Goal: Information Seeking & Learning: Learn about a topic

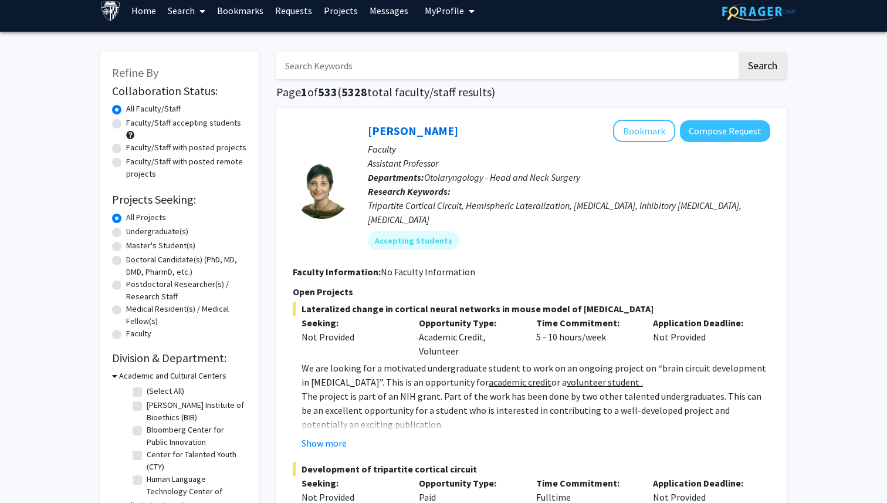
scroll to position [12, 0]
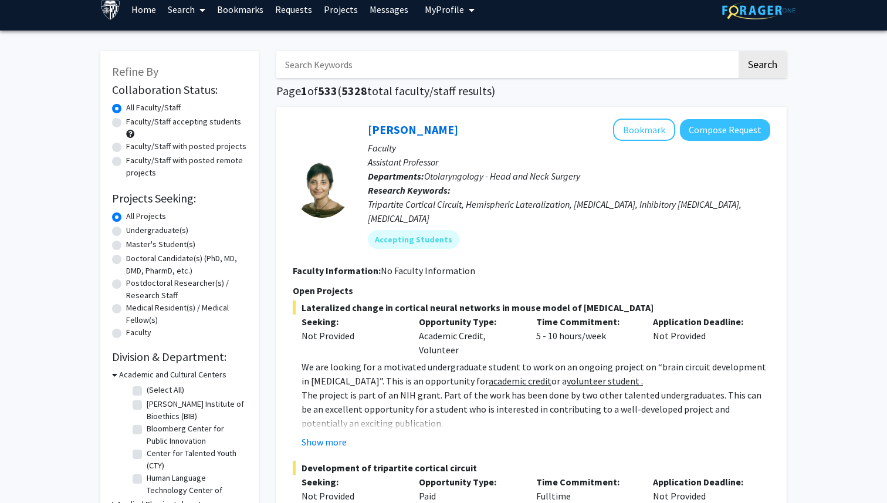
click at [567, 63] on input "Search Keywords" at bounding box center [506, 64] width 461 height 27
click at [739, 51] on button "Search" at bounding box center [763, 64] width 48 height 27
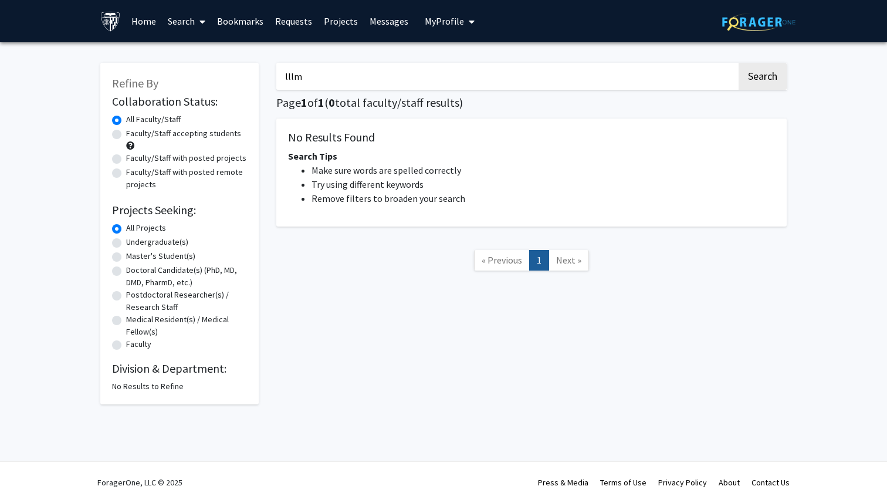
click at [518, 77] on input "lllm" at bounding box center [506, 76] width 461 height 27
type input "llm"
click at [739, 63] on button "Search" at bounding box center [763, 76] width 48 height 27
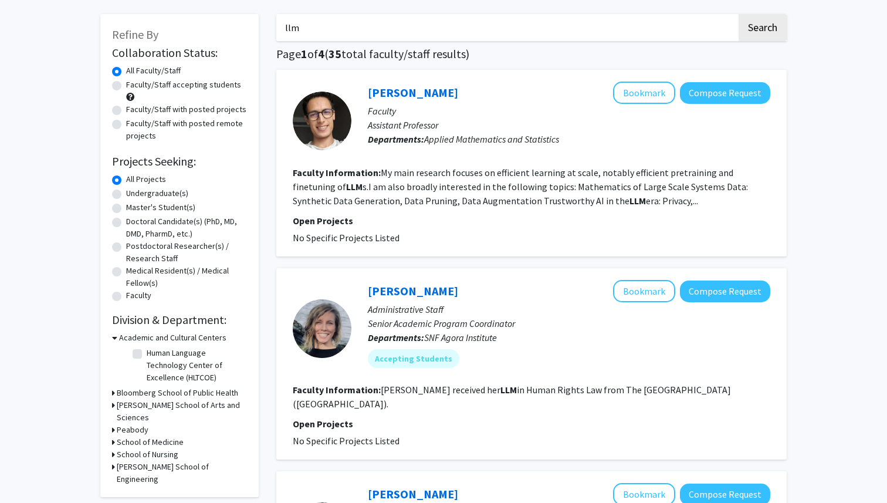
scroll to position [18, 0]
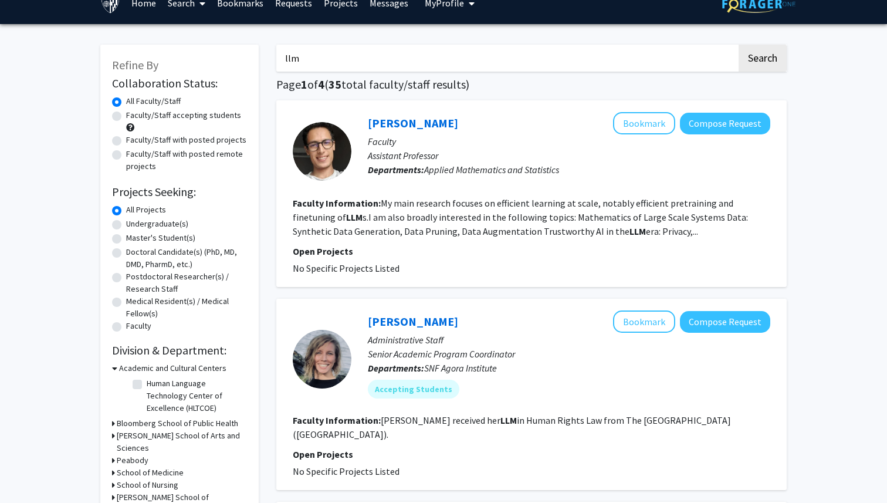
click at [326, 60] on input "llm" at bounding box center [506, 58] width 461 height 27
click at [739, 45] on button "Search" at bounding box center [763, 58] width 48 height 27
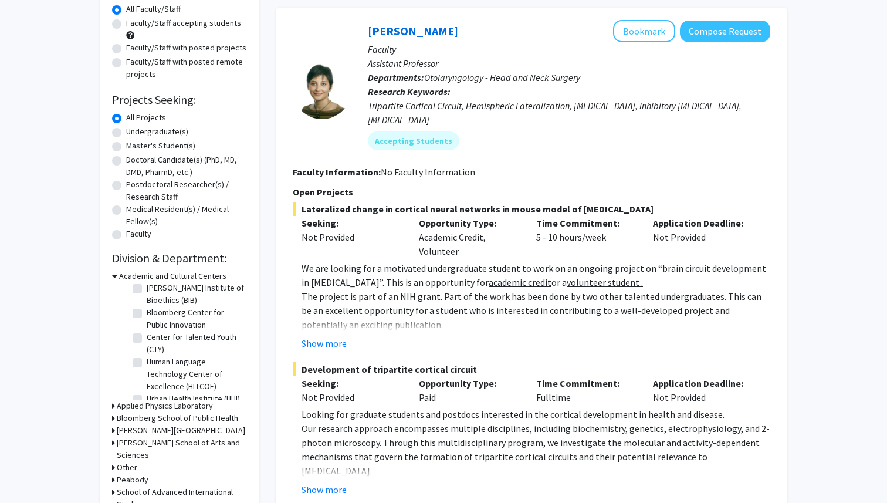
scroll to position [28, 0]
click at [147, 354] on label "Human Language Technology Center of Excellence (HLTCOE)" at bounding box center [195, 364] width 97 height 37
click at [147, 353] on input "Human Language Technology Center of Excellence (HLTCOE)" at bounding box center [151, 350] width 8 height 8
checkbox input "true"
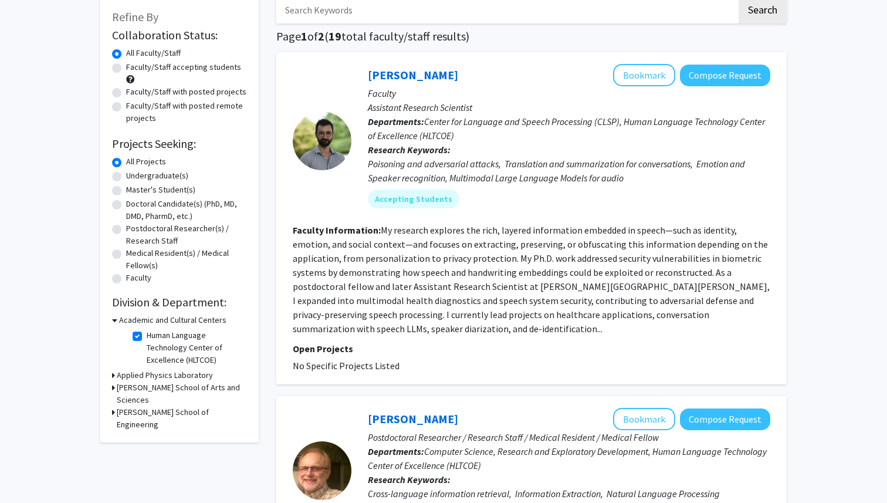
scroll to position [67, 0]
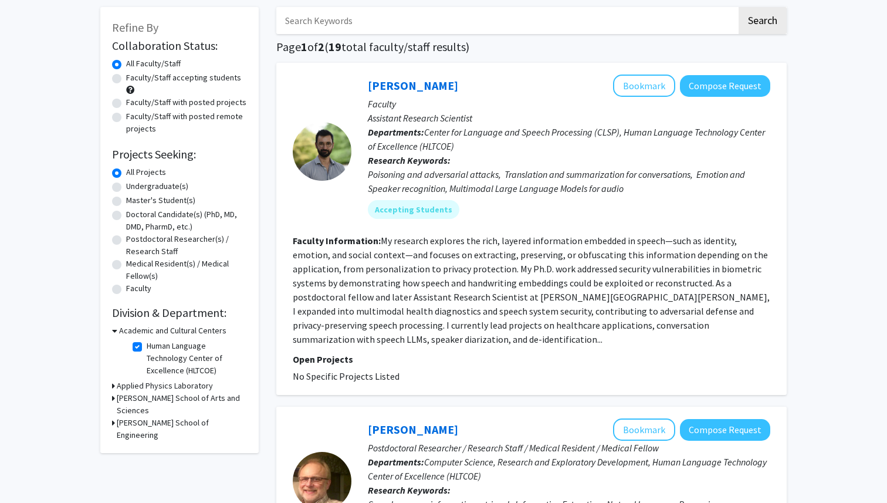
scroll to position [50, 0]
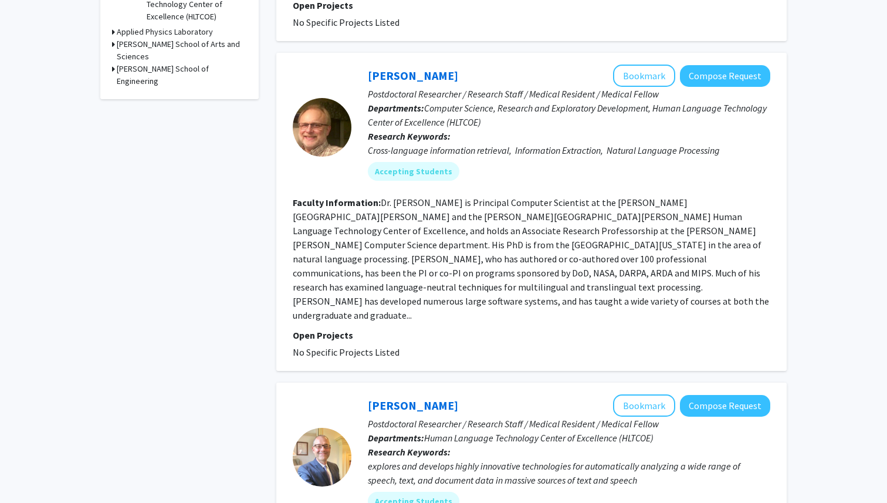
scroll to position [411, 0]
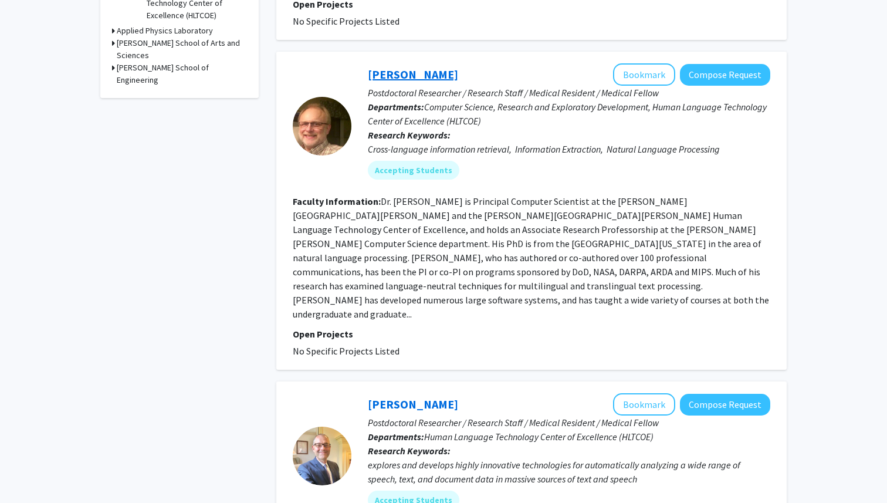
click at [375, 73] on link "James Mayfield" at bounding box center [413, 74] width 90 height 15
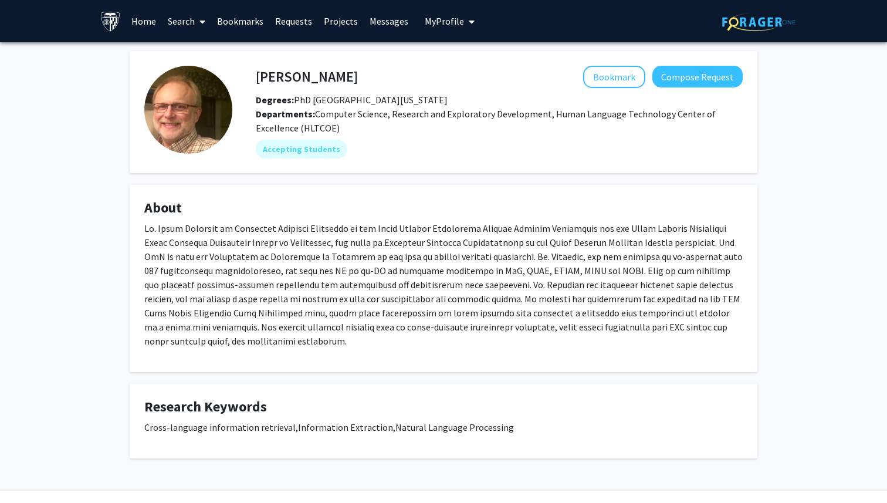
scroll to position [28, 0]
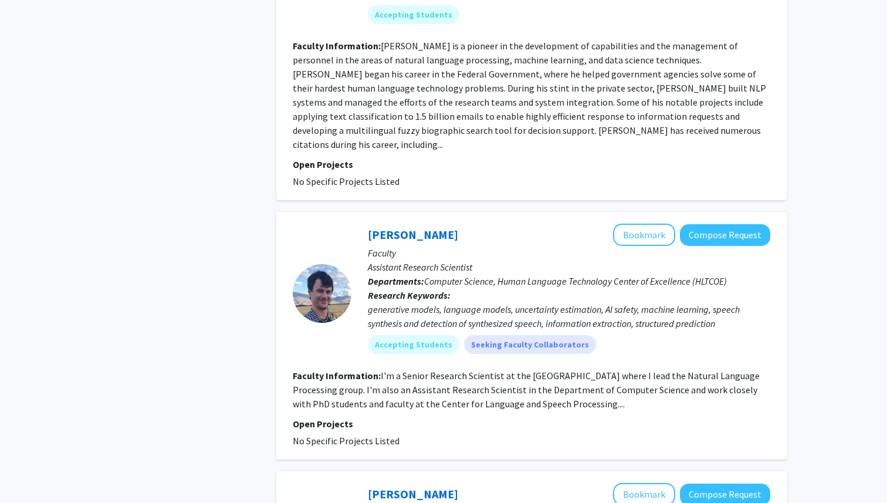
scroll to position [967, 0]
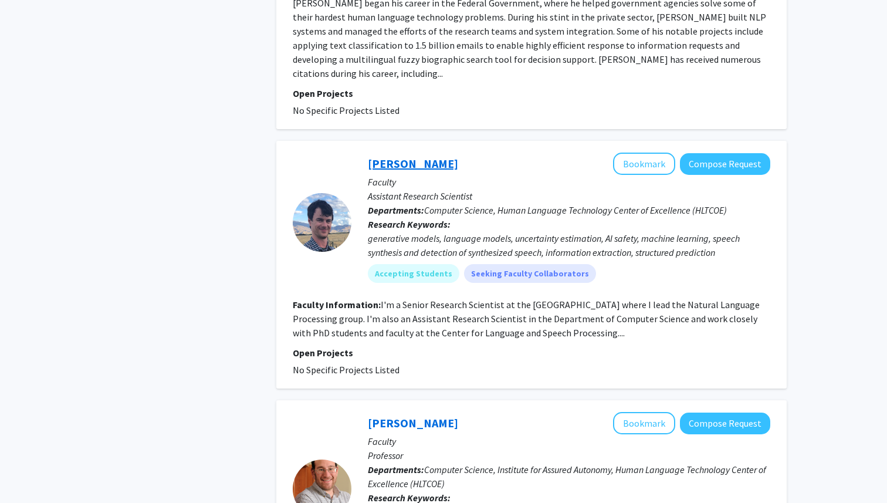
click at [385, 156] on link "Nicholas Andrews" at bounding box center [413, 163] width 90 height 15
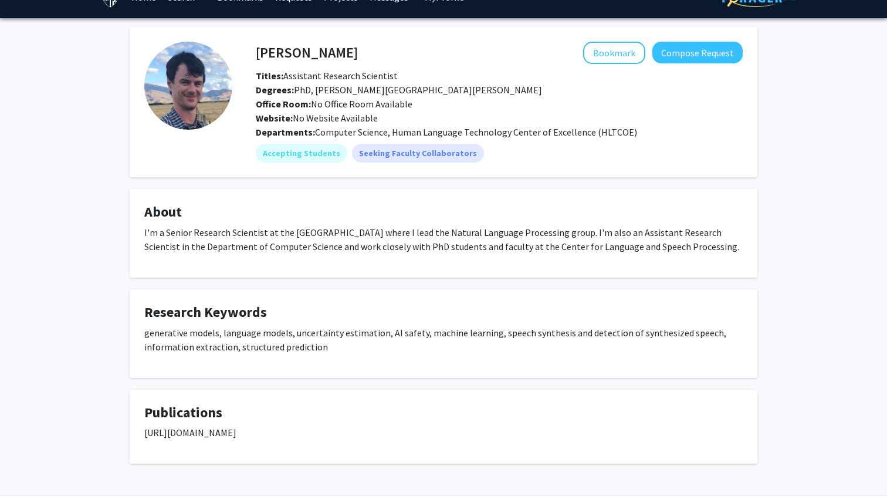
scroll to position [58, 0]
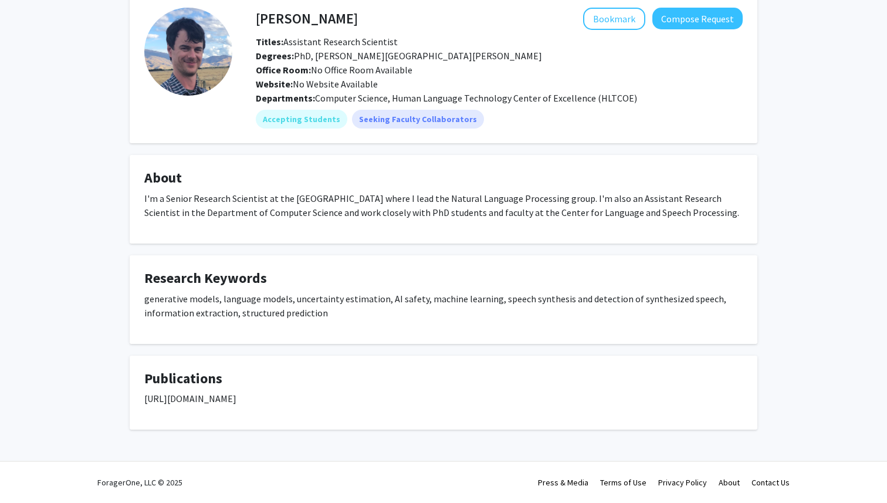
click at [243, 402] on p "https://scholar.google.com/citations?hl=en&user=O_7mcrMAAAAJ" at bounding box center [443, 398] width 599 height 14
copy p "https://scholar.google.com/citations?hl=en&user=O_7mcrMAAAAJ"
click at [243, 402] on p "https://scholar.google.com/citations?hl=en&user=O_7mcrMAAAAJ" at bounding box center [443, 398] width 599 height 14
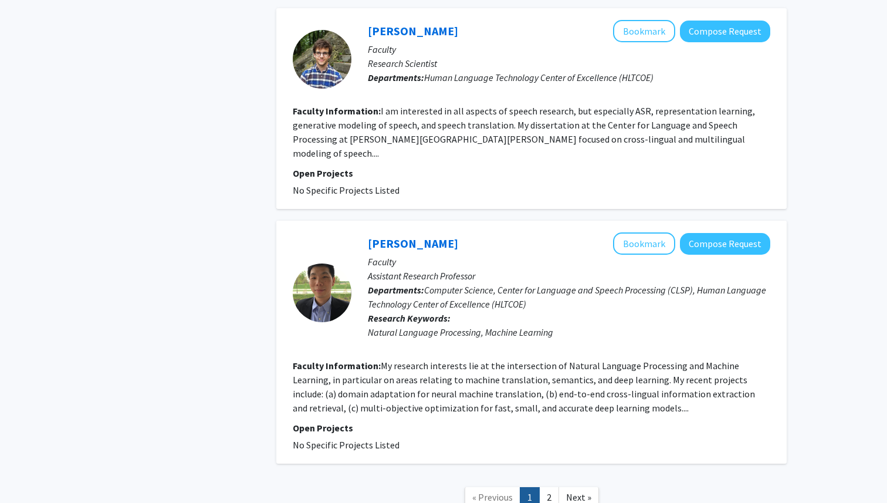
scroll to position [2548, 0]
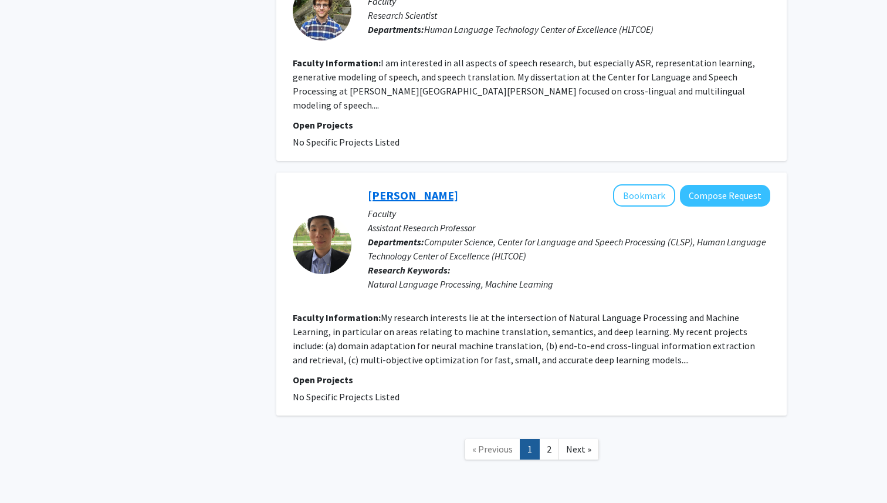
click at [402, 188] on link "Kevin Duh" at bounding box center [413, 195] width 90 height 15
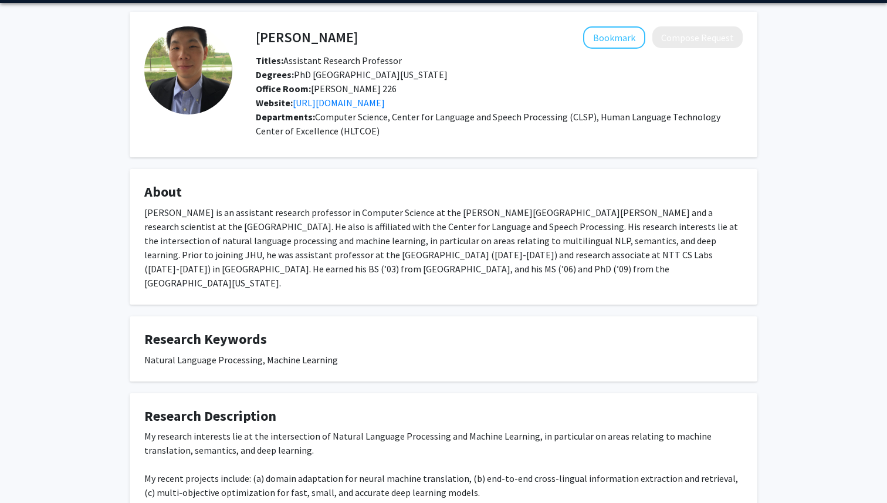
scroll to position [110, 0]
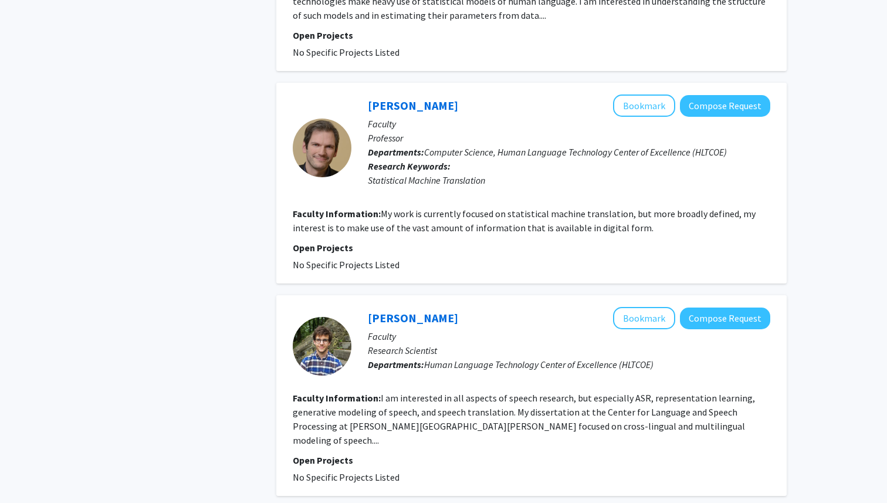
scroll to position [2548, 0]
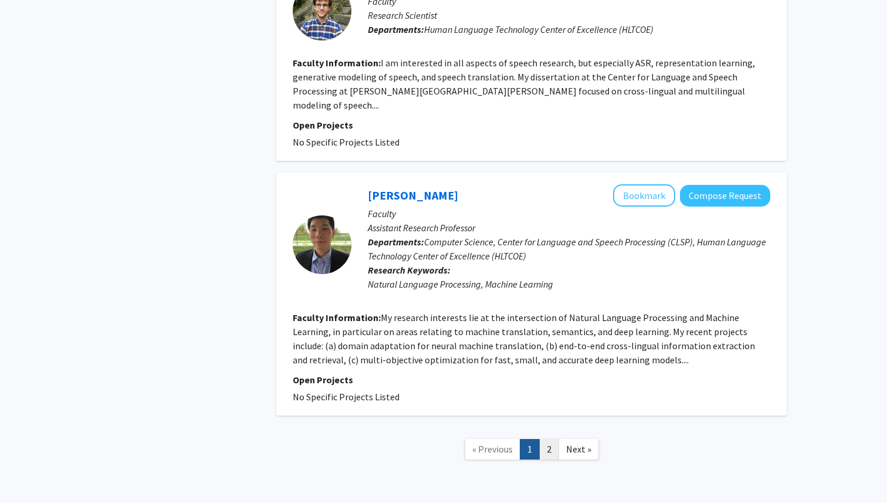
click at [554, 439] on link "2" at bounding box center [549, 449] width 20 height 21
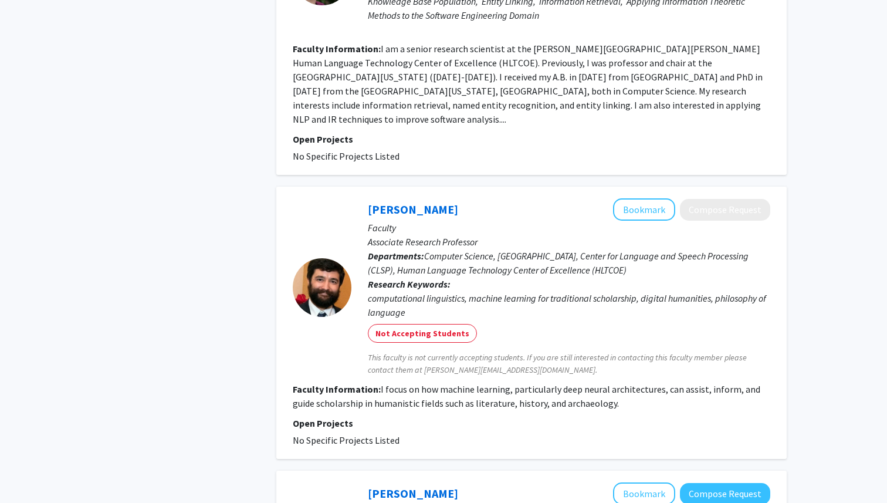
scroll to position [2210, 0]
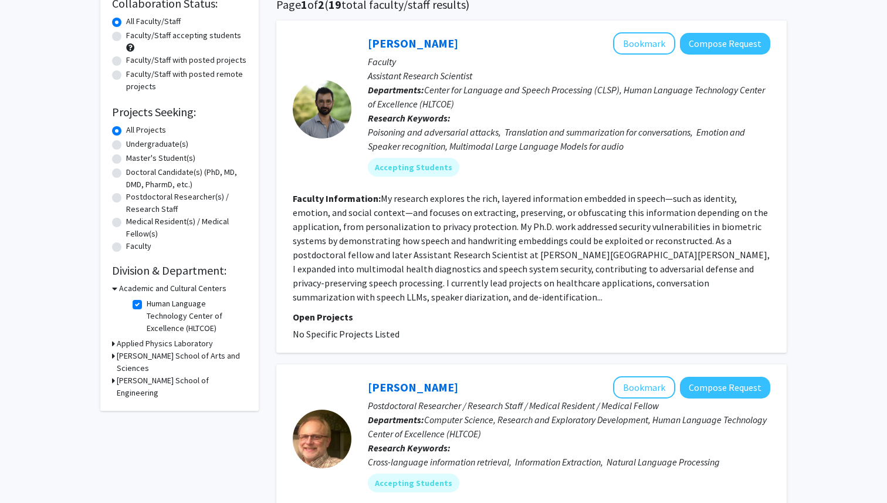
scroll to position [82, 0]
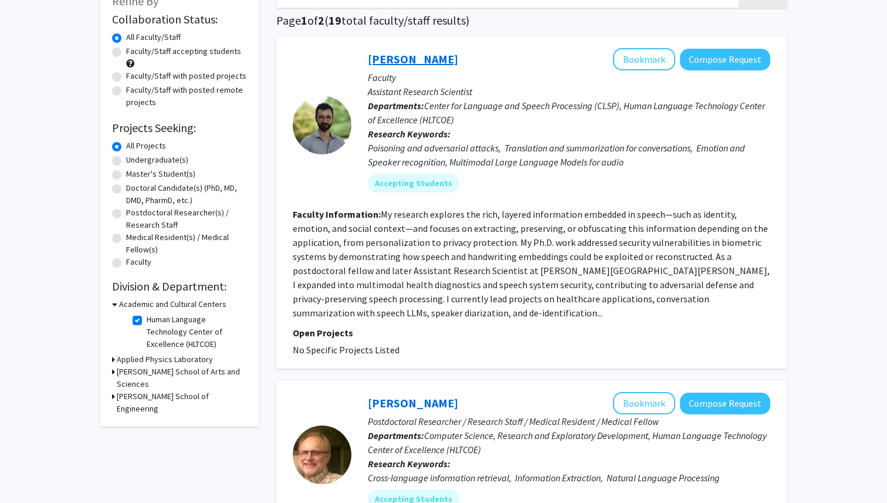
click at [390, 61] on link "Thomas Thebaud" at bounding box center [413, 59] width 90 height 15
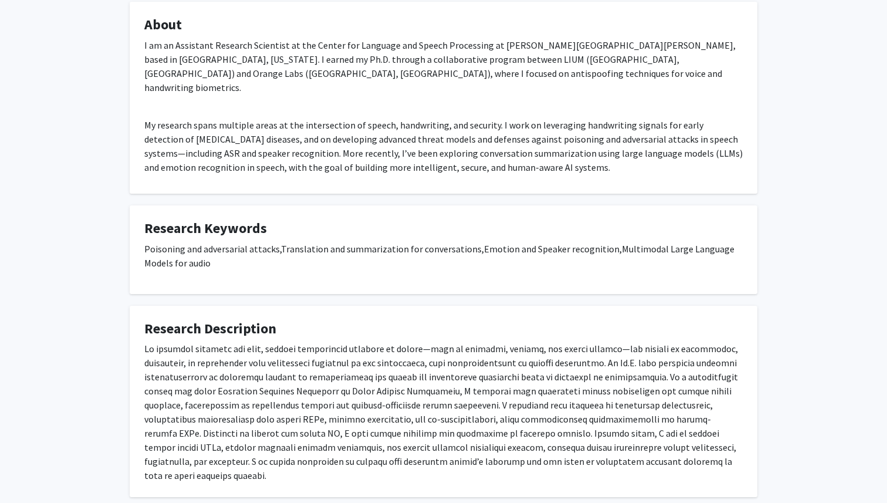
scroll to position [248, 0]
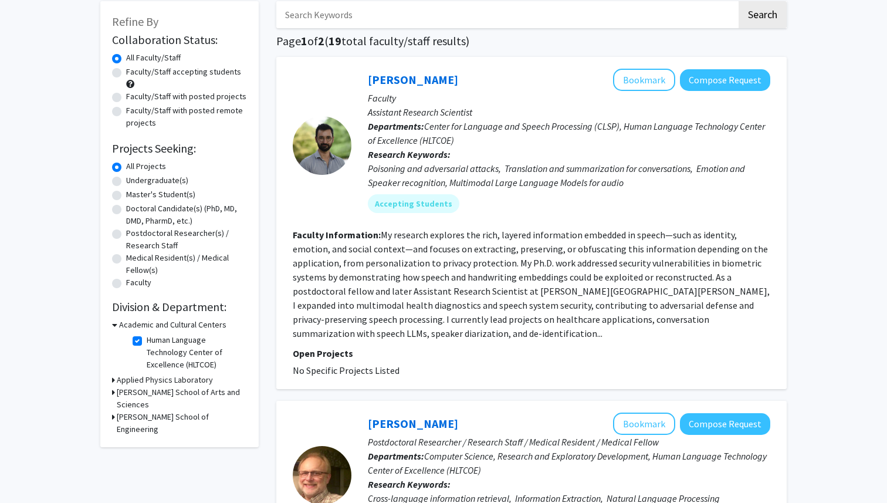
scroll to position [241, 0]
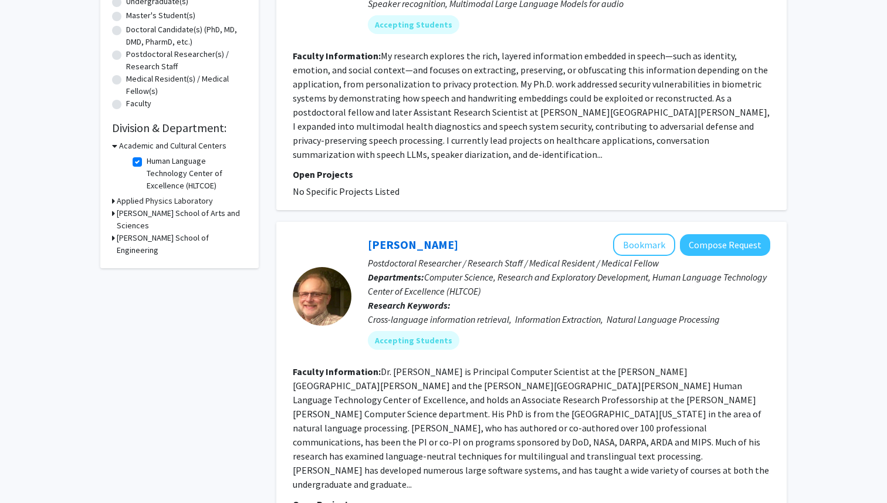
click at [437, 253] on div "James Mayfield Bookmark Compose Request" at bounding box center [569, 245] width 403 height 22
click at [429, 251] on link "James Mayfield" at bounding box center [413, 244] width 90 height 15
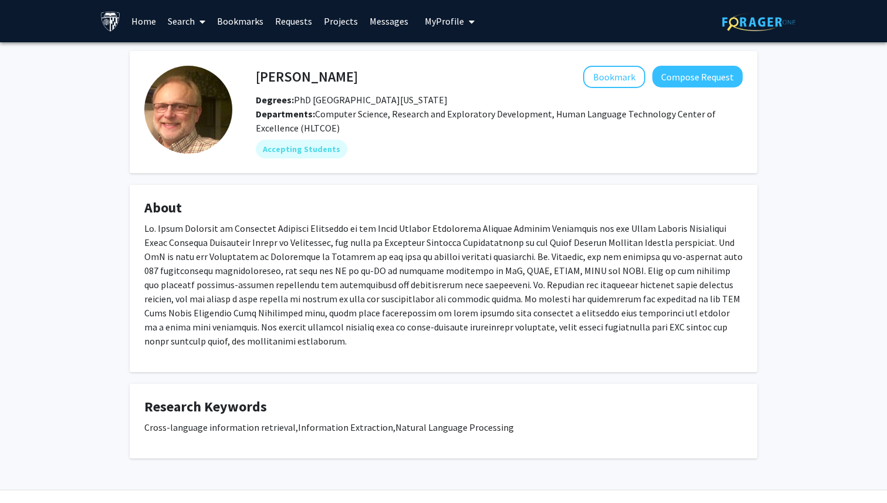
click at [342, 233] on p at bounding box center [443, 284] width 599 height 127
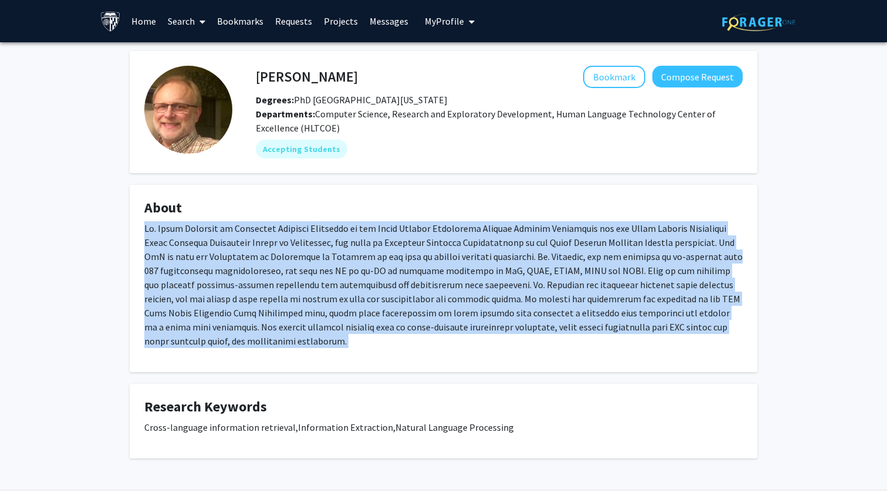
click at [342, 233] on p at bounding box center [443, 284] width 599 height 127
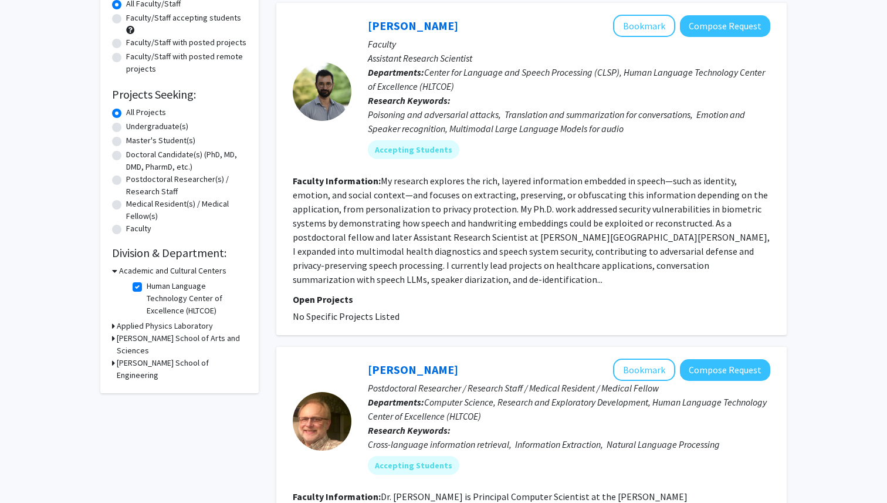
scroll to position [119, 0]
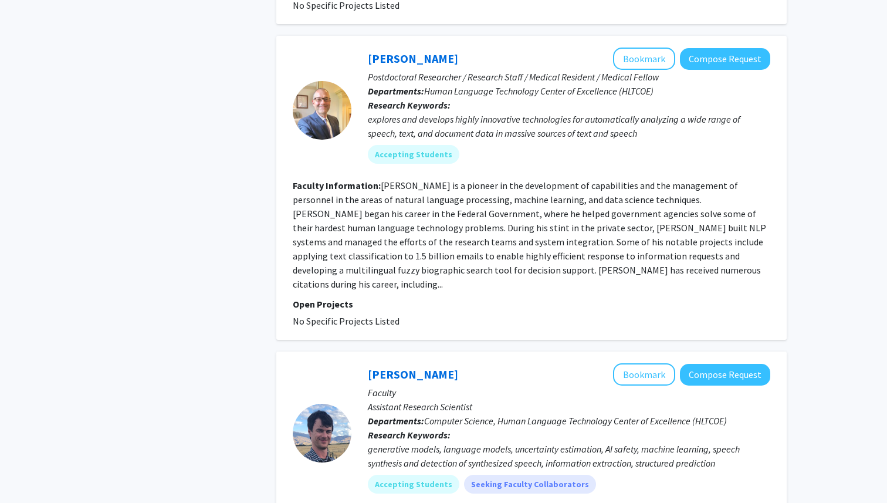
scroll to position [740, 0]
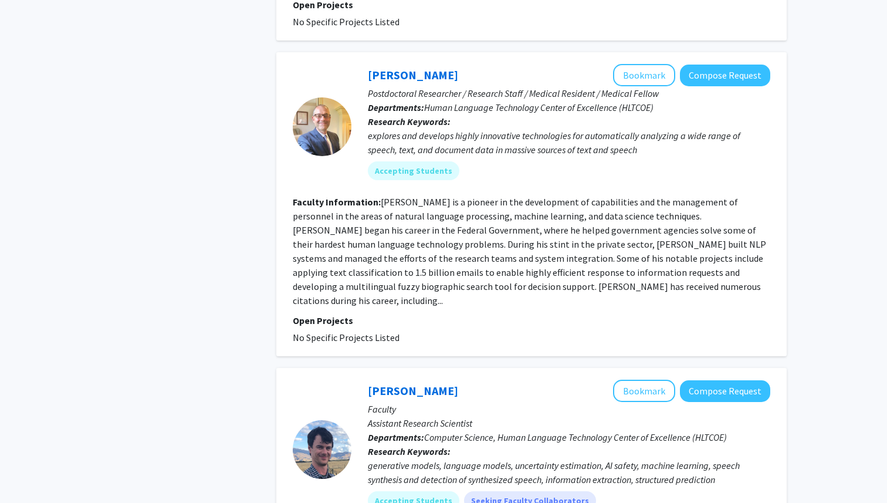
click at [547, 380] on div "Nicholas Andrews Bookmark Compose Request" at bounding box center [569, 391] width 403 height 22
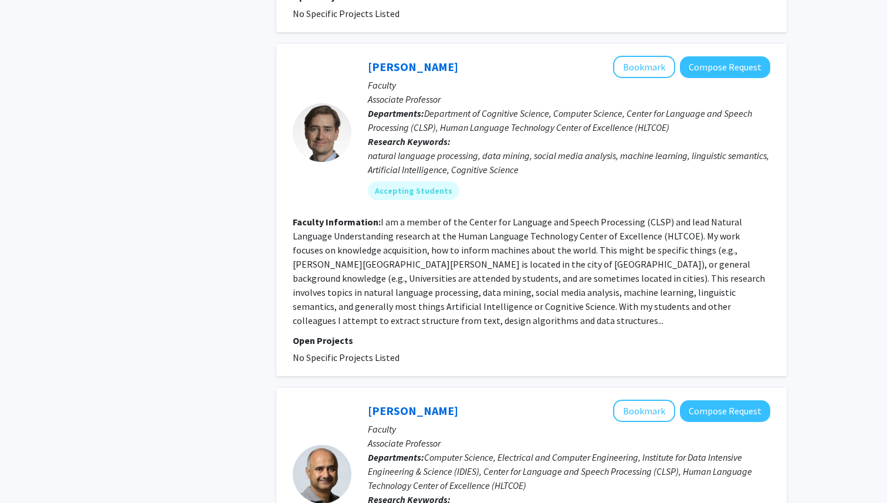
scroll to position [1627, 0]
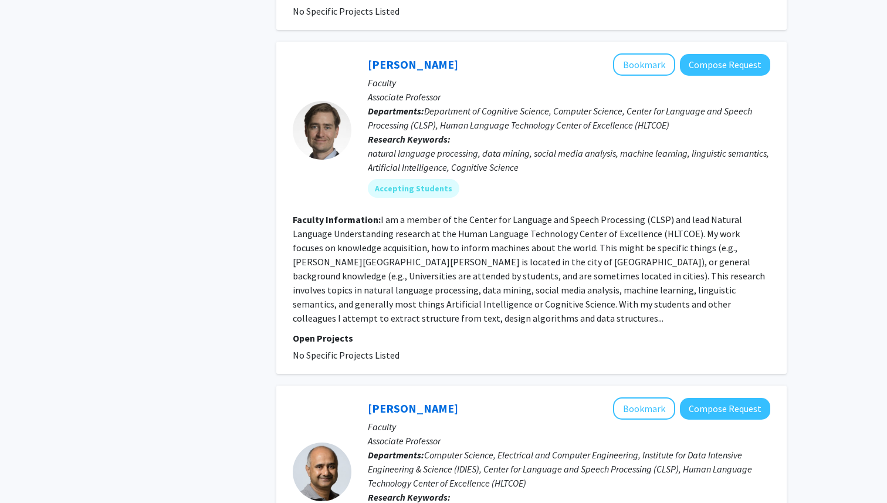
click at [556, 224] on fg-read-more "I am a member of the Center for Language and Speech Processing (CLSP) and lead …" at bounding box center [529, 269] width 472 height 110
click at [396, 57] on link "Ben Van Durme" at bounding box center [413, 64] width 90 height 15
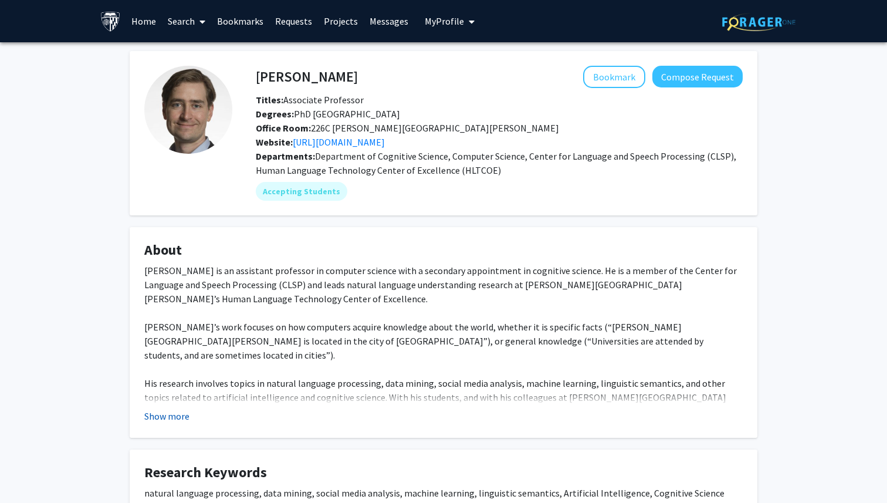
click at [174, 415] on button "Show more" at bounding box center [166, 416] width 45 height 14
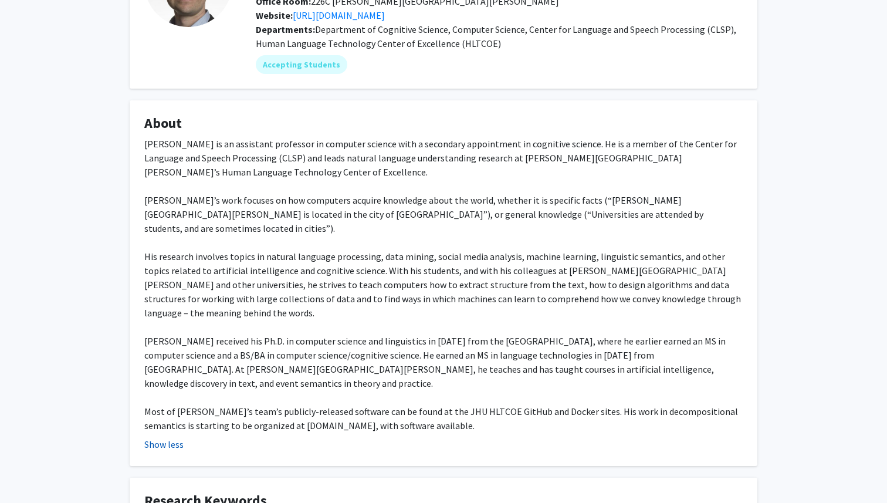
scroll to position [201, 0]
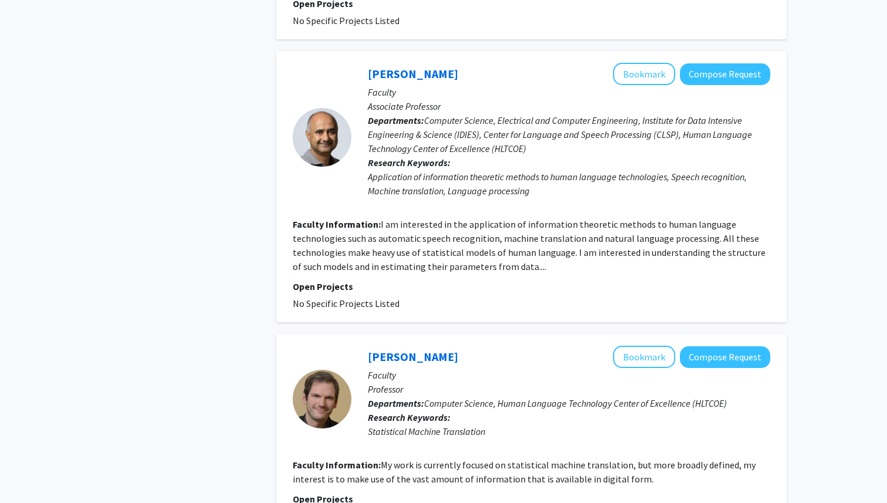
scroll to position [1876, 0]
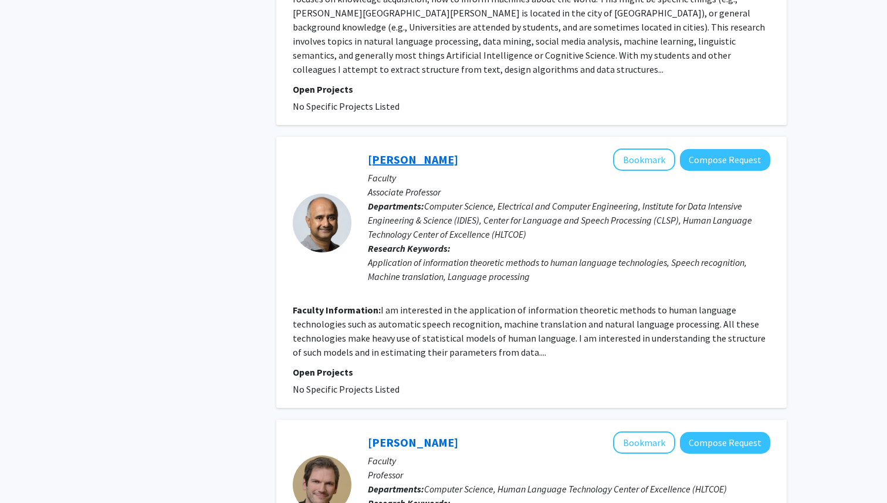
click at [452, 152] on link "Sanjeev Khudanpur" at bounding box center [413, 159] width 90 height 15
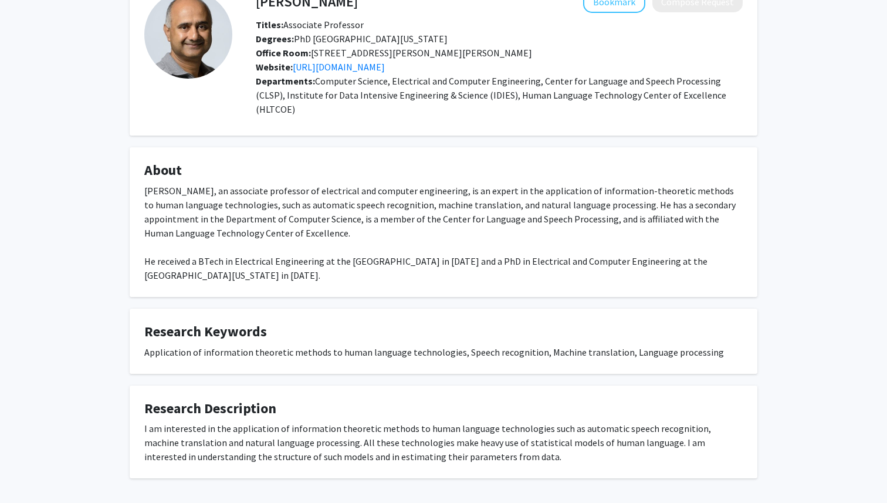
scroll to position [106, 0]
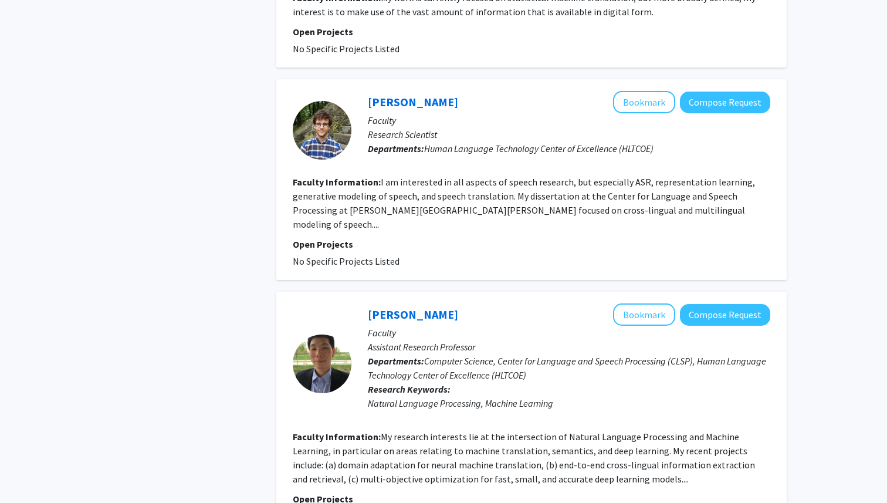
scroll to position [2548, 0]
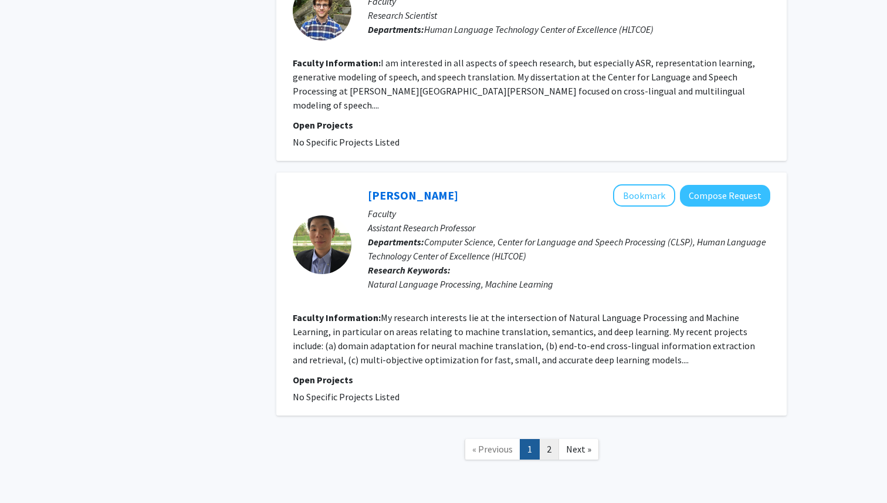
click at [552, 439] on link "2" at bounding box center [549, 449] width 20 height 21
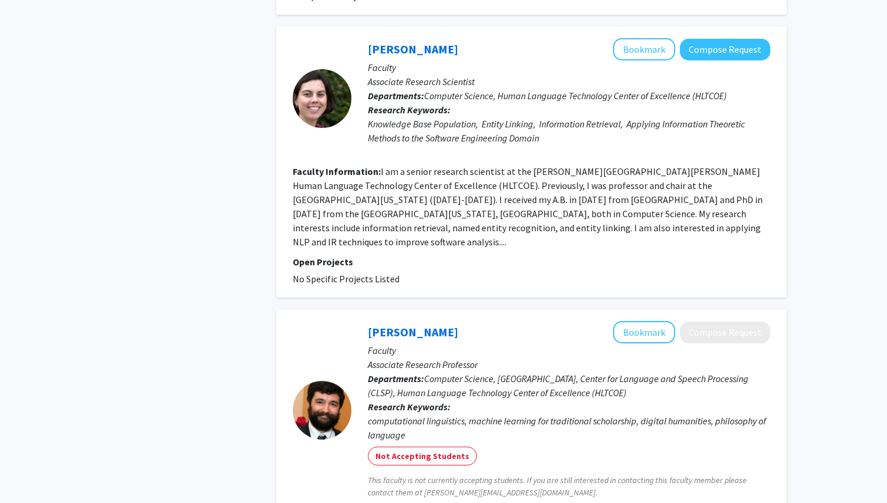
scroll to position [2210, 0]
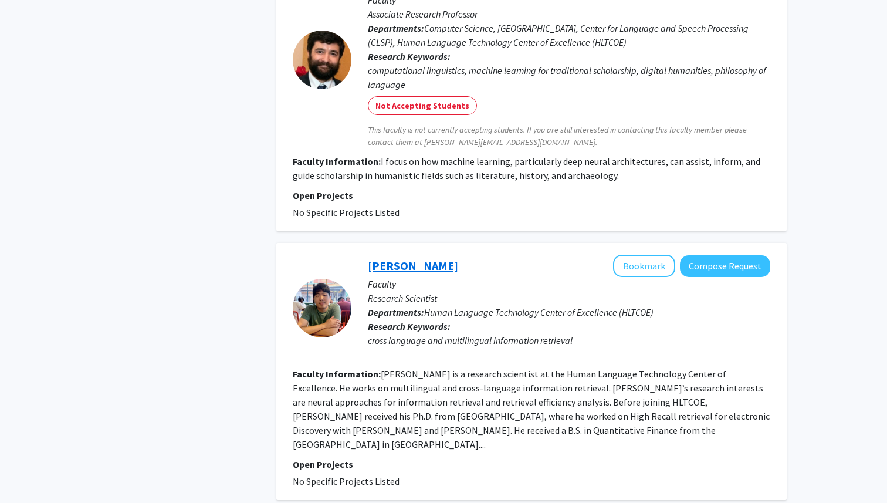
click at [391, 258] on link "[PERSON_NAME]" at bounding box center [413, 265] width 90 height 15
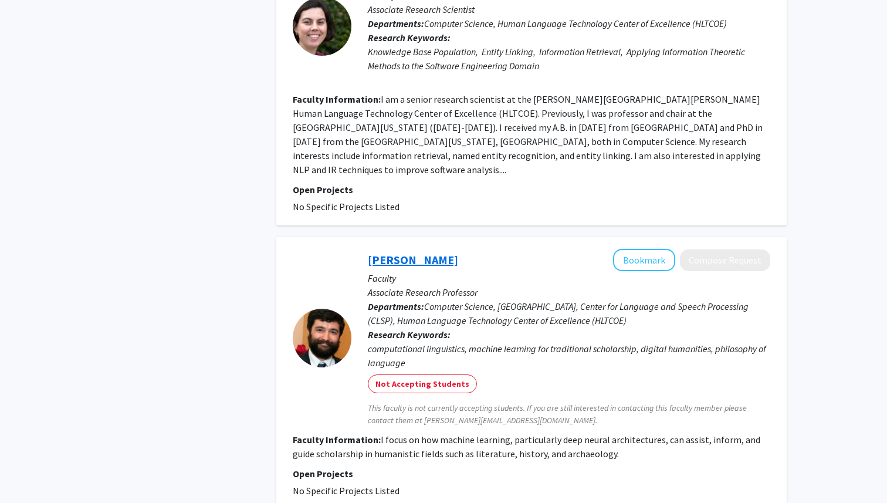
click at [415, 252] on link "[PERSON_NAME]" at bounding box center [413, 259] width 90 height 15
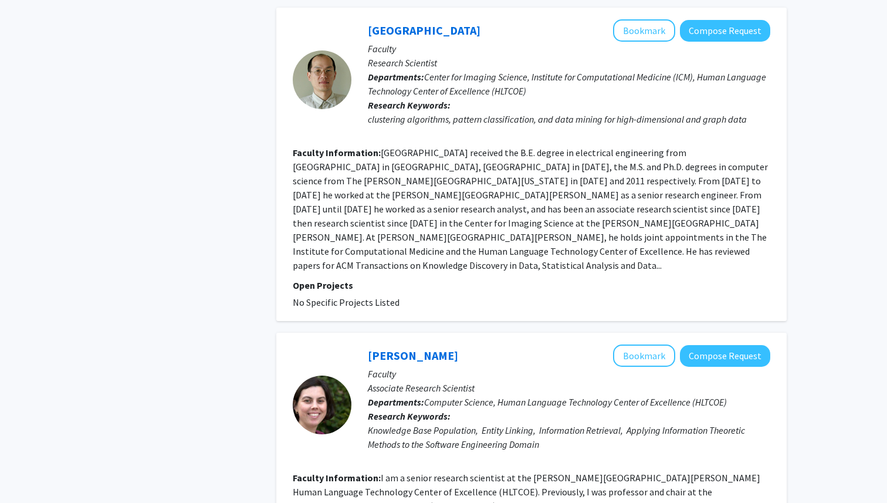
scroll to position [1541, 0]
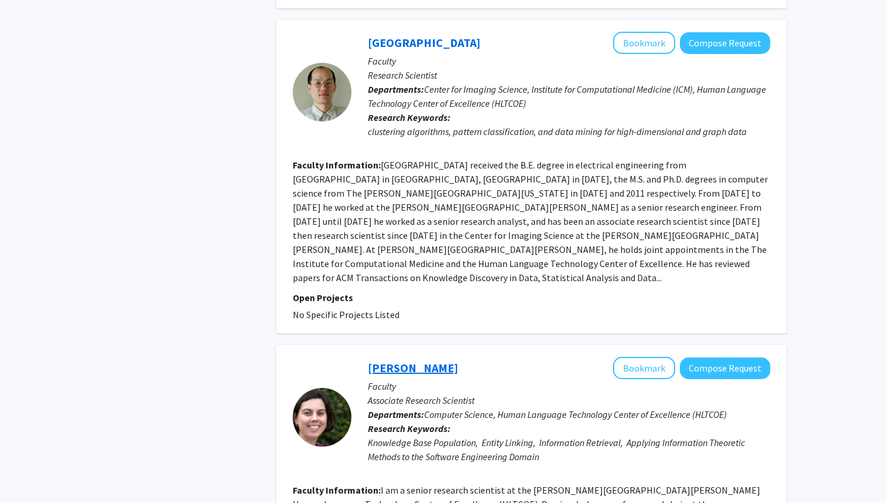
click at [425, 360] on link "[PERSON_NAME]" at bounding box center [413, 367] width 90 height 15
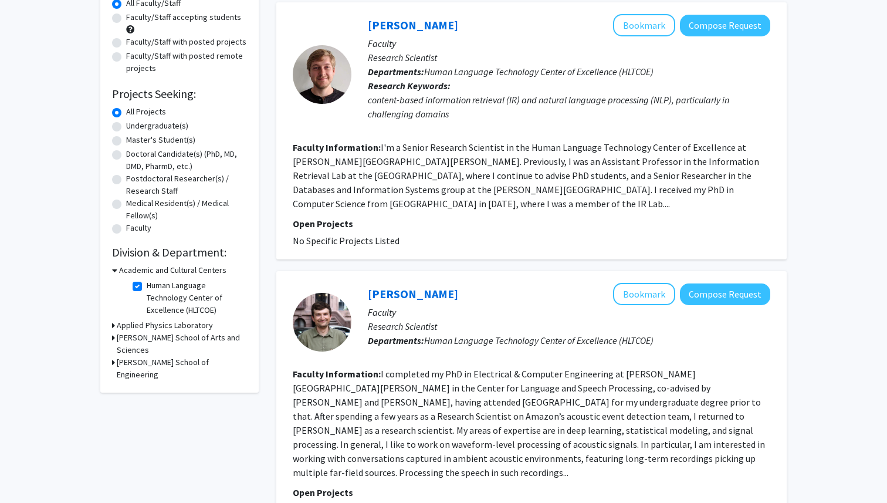
scroll to position [110, 0]
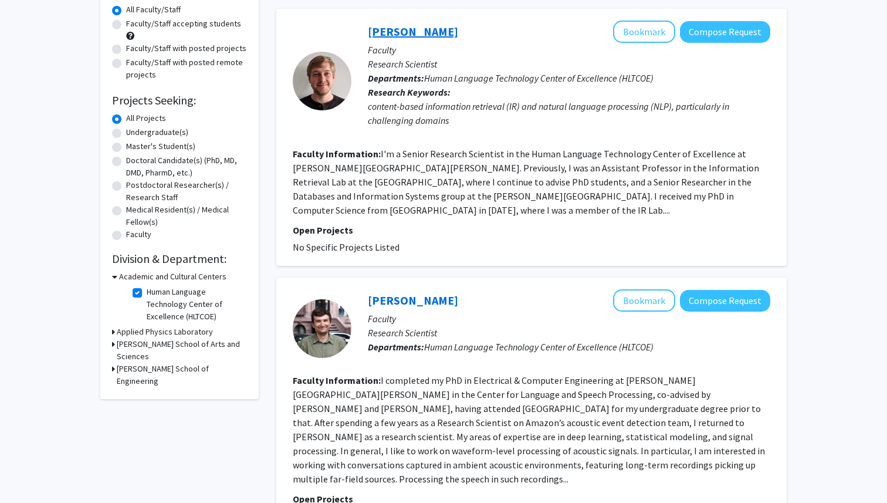
click at [401, 31] on link "[PERSON_NAME]" at bounding box center [413, 31] width 90 height 15
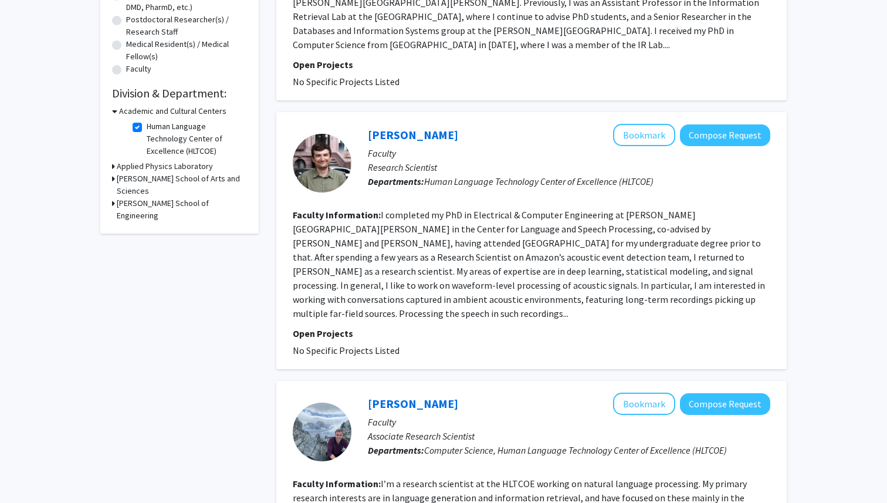
scroll to position [289, 0]
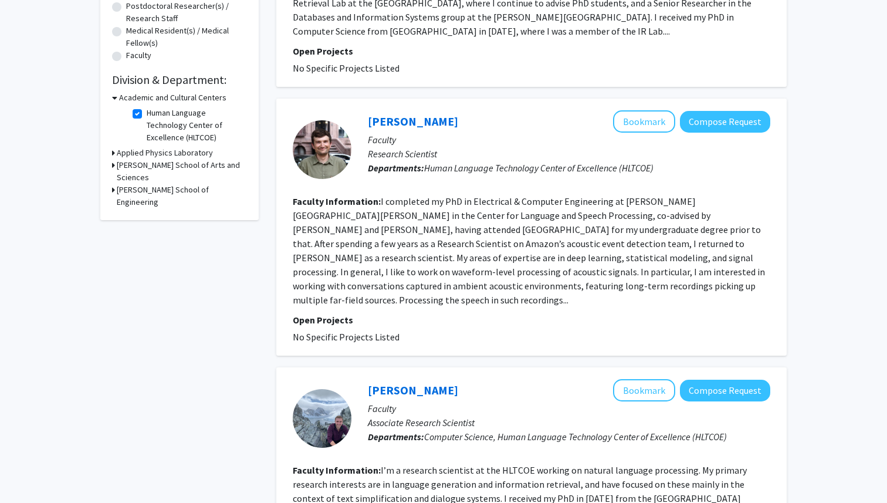
click at [423, 129] on div "Matt Maciejewski Bookmark Compose Request" at bounding box center [569, 121] width 403 height 22
click at [415, 121] on link "[PERSON_NAME]" at bounding box center [413, 121] width 90 height 15
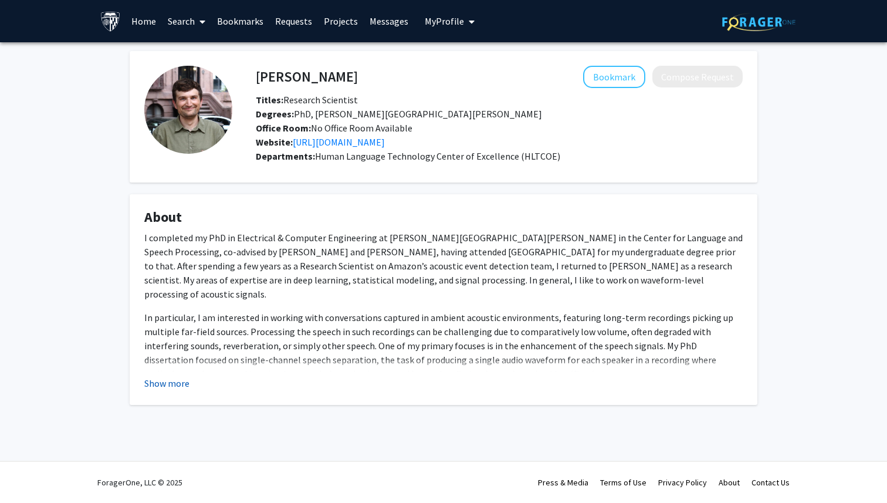
click at [168, 387] on button "Show more" at bounding box center [166, 383] width 45 height 14
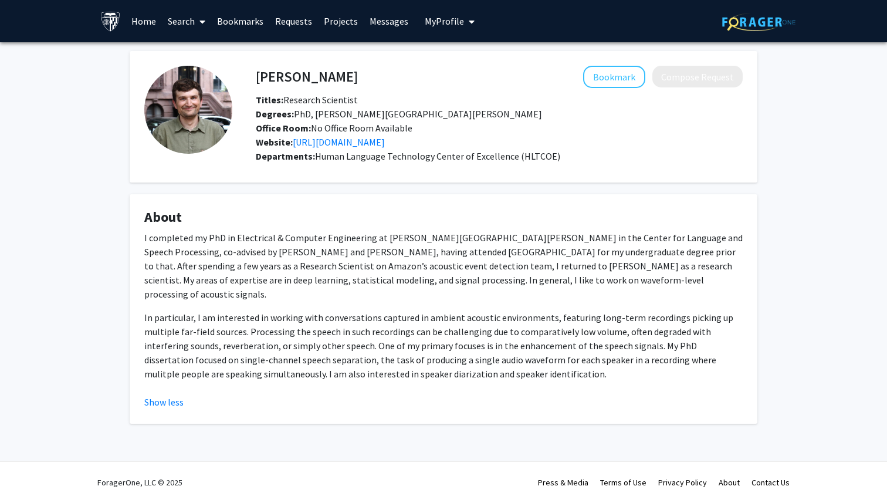
click at [410, 329] on p "In particular, I am interested in working with conversations captured in ambien…" at bounding box center [443, 345] width 599 height 70
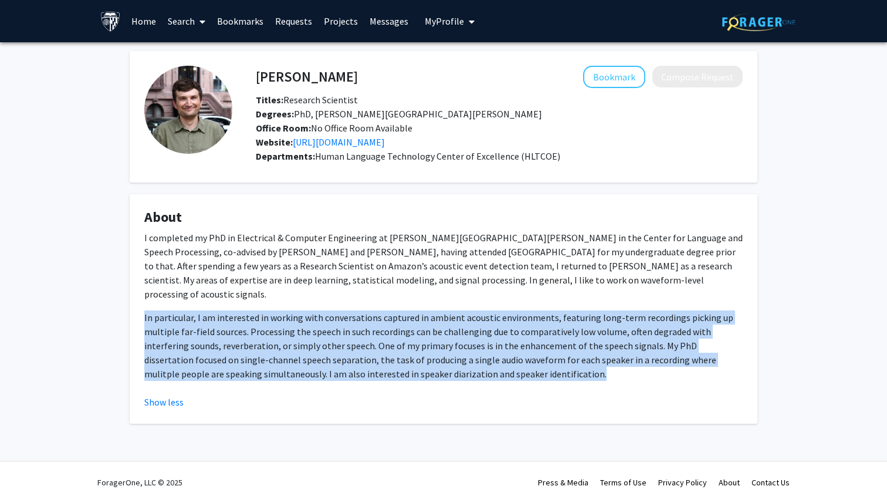
click at [410, 329] on p "In particular, I am interested in working with conversations captured in ambien…" at bounding box center [443, 345] width 599 height 70
click at [380, 329] on p "In particular, I am interested in working with conversations captured in ambien…" at bounding box center [443, 345] width 599 height 70
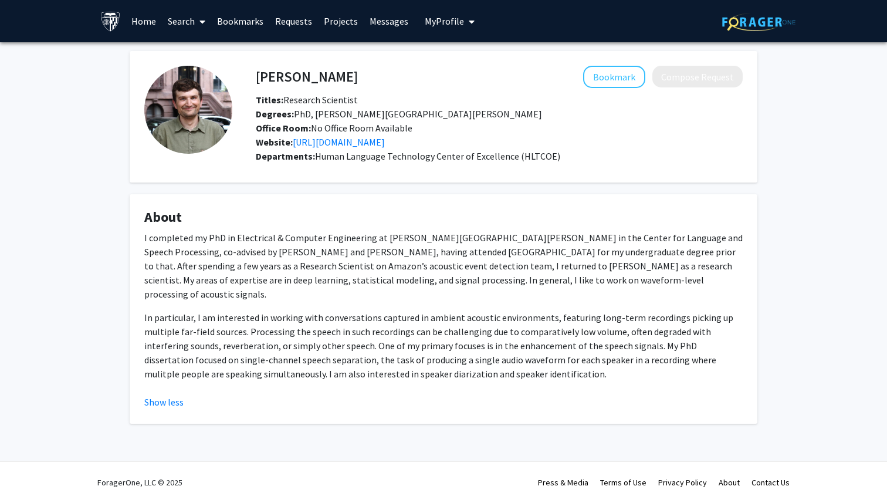
click at [356, 225] on h4 "About" at bounding box center [443, 217] width 599 height 17
click at [356, 255] on p "I completed my PhD in Electrical & Computer Engineering at Johns Hopkins Univer…" at bounding box center [443, 266] width 599 height 70
drag, startPoint x: 285, startPoint y: 100, endPoint x: 353, endPoint y: 101, distance: 68.7
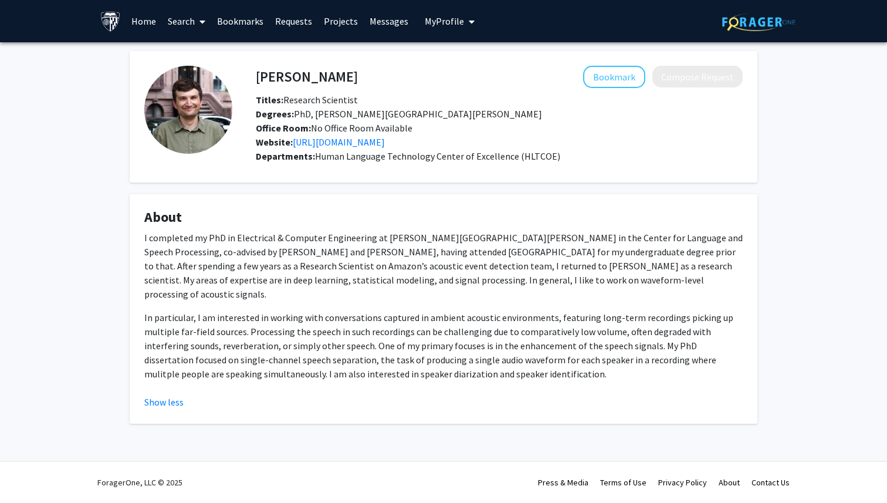
click at [353, 101] on span "Titles: Research Scientist" at bounding box center [307, 100] width 102 height 12
click at [353, 102] on span "Titles: Research Scientist" at bounding box center [307, 100] width 102 height 12
click at [353, 137] on link "https://www.mmaciejewski.com/" at bounding box center [339, 142] width 92 height 12
click at [264, 75] on h4 "[PERSON_NAME]" at bounding box center [307, 77] width 102 height 22
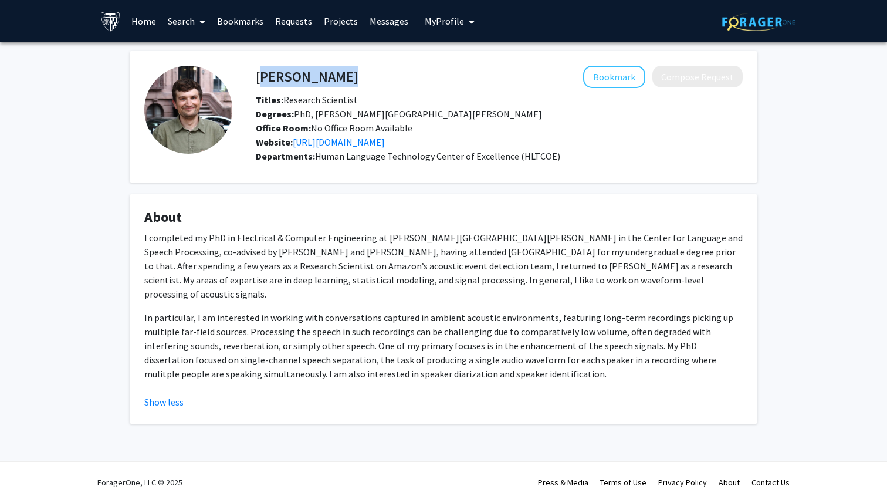
click at [264, 75] on h4 "[PERSON_NAME]" at bounding box center [307, 77] width 102 height 22
copy h4 "[PERSON_NAME]"
click at [388, 82] on div "Bookmark Compose Request" at bounding box center [550, 77] width 385 height 22
click at [317, 154] on span "Human Language Technology Center of Excellence (HLTCOE)" at bounding box center [437, 156] width 245 height 12
drag, startPoint x: 317, startPoint y: 154, endPoint x: 579, endPoint y: 153, distance: 262.3
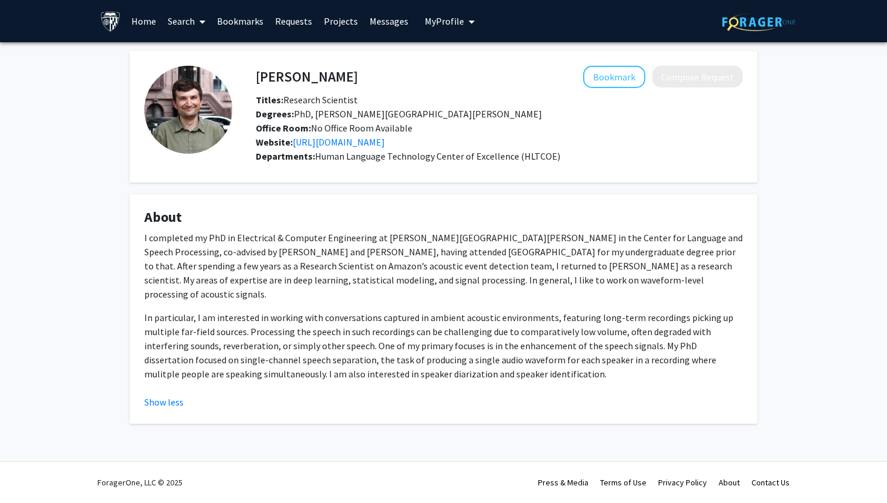
click at [579, 153] on div "Departments: Human Language Technology Center of Excellence (HLTCOE)" at bounding box center [499, 156] width 487 height 14
copy span "Human Language Technology Center of Excellence (HLTCOE)"
click at [579, 153] on div "Departments: Human Language Technology Center of Excellence (HLTCOE)" at bounding box center [499, 156] width 487 height 14
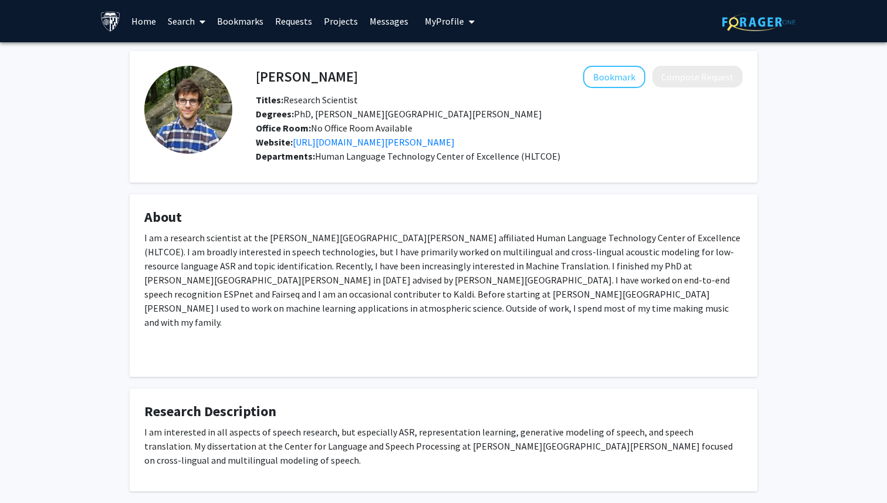
click at [324, 70] on h4 "Matthew Wiesner" at bounding box center [307, 77] width 102 height 22
copy h4 "Matthew Wiesner"
click at [405, 70] on div "Bookmark Compose Request" at bounding box center [550, 77] width 385 height 22
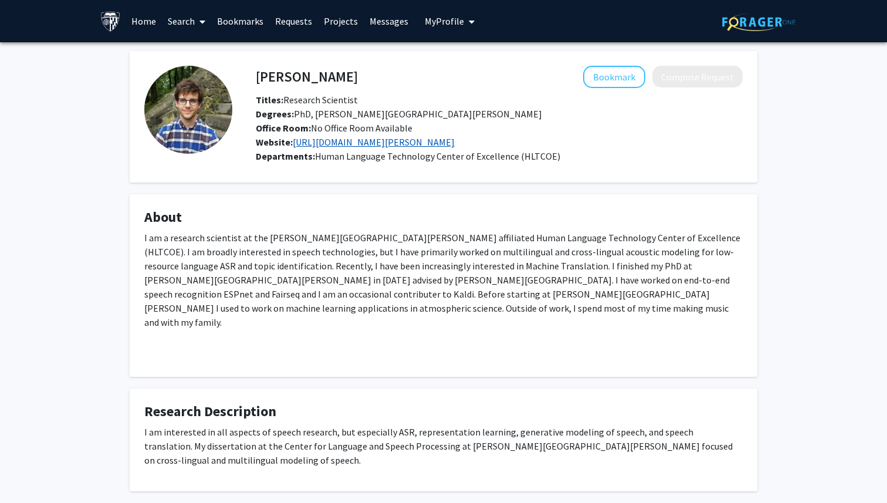
click at [332, 140] on link "https://m-wiesner.github.io/" at bounding box center [374, 142] width 162 height 12
drag, startPoint x: 315, startPoint y: 156, endPoint x: 562, endPoint y: 157, distance: 247.0
click at [562, 157] on div "Departments: Human Language Technology Center of Excellence (HLTCOE)" at bounding box center [499, 156] width 487 height 14
copy span "Human Language Technology Center of Excellence (HLTCOE)"
click at [562, 157] on div "Departments: Human Language Technology Center of Excellence (HLTCOE)" at bounding box center [499, 156] width 487 height 14
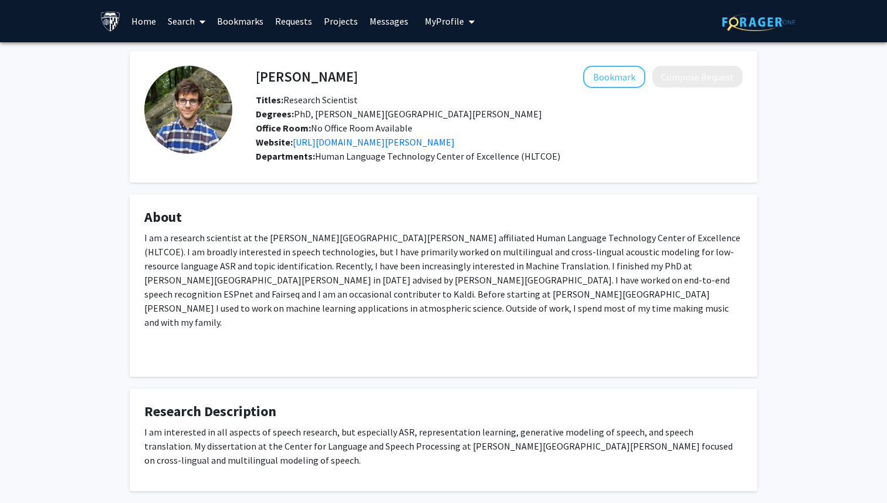
click at [440, 188] on div "Matthew Wiesner Bookmark Compose Request Titles: Research Scientist Degrees: Ph…" at bounding box center [443, 271] width 645 height 440
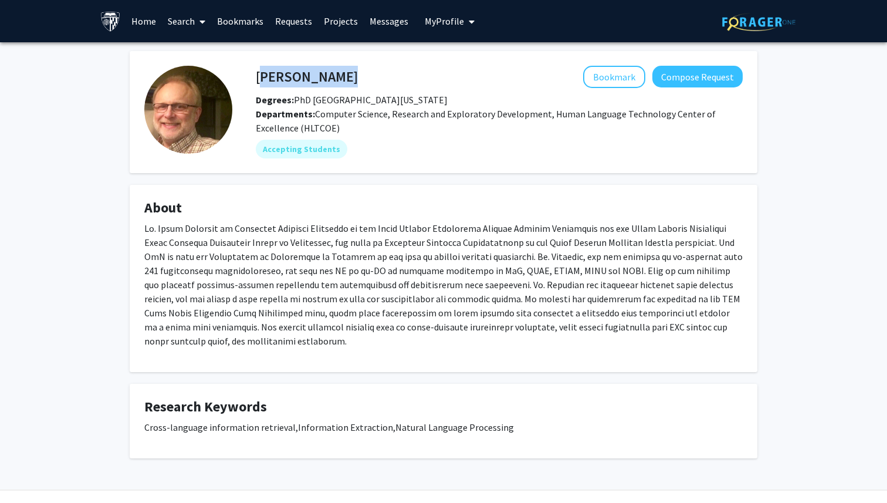
drag, startPoint x: 258, startPoint y: 73, endPoint x: 352, endPoint y: 73, distance: 93.9
click at [353, 73] on div "James Mayfield Bookmark Compose Request" at bounding box center [499, 77] width 505 height 22
copy h4 "James Mayfield"
click at [358, 73] on div "Bookmark Compose Request" at bounding box center [550, 77] width 385 height 22
click at [471, 162] on fg-card "James Mayfield Bookmark Compose Request Degrees: PhD University of California a…" at bounding box center [444, 112] width 628 height 122
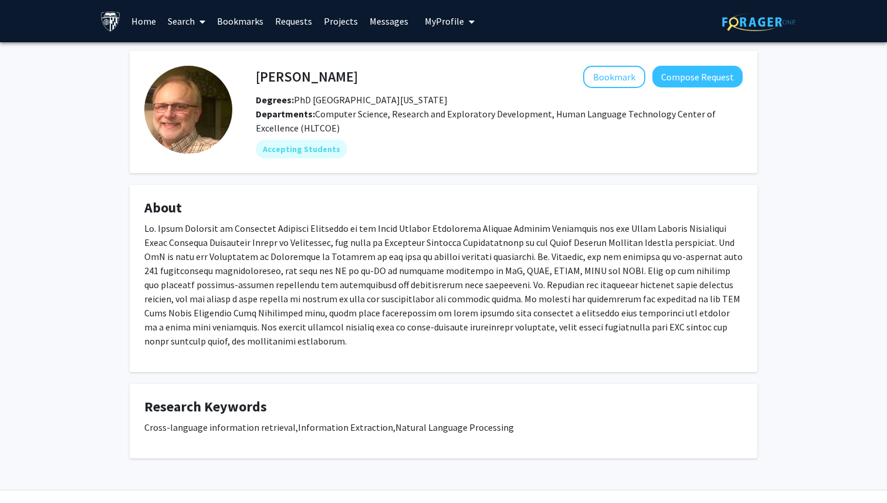
drag, startPoint x: 317, startPoint y: 113, endPoint x: 351, endPoint y: 122, distance: 35.9
click at [351, 122] on div "Departments: Computer Science, Research and Exploratory Development, Human Lang…" at bounding box center [499, 121] width 487 height 28
copy span "Computer Science, Research and Exploratory Development, Human Language Technolo…"
click at [351, 122] on div "Departments: Computer Science, Research and Exploratory Development, Human Lang…" at bounding box center [499, 121] width 487 height 28
click at [473, 142] on div "Accepting Students" at bounding box center [500, 148] width 492 height 23
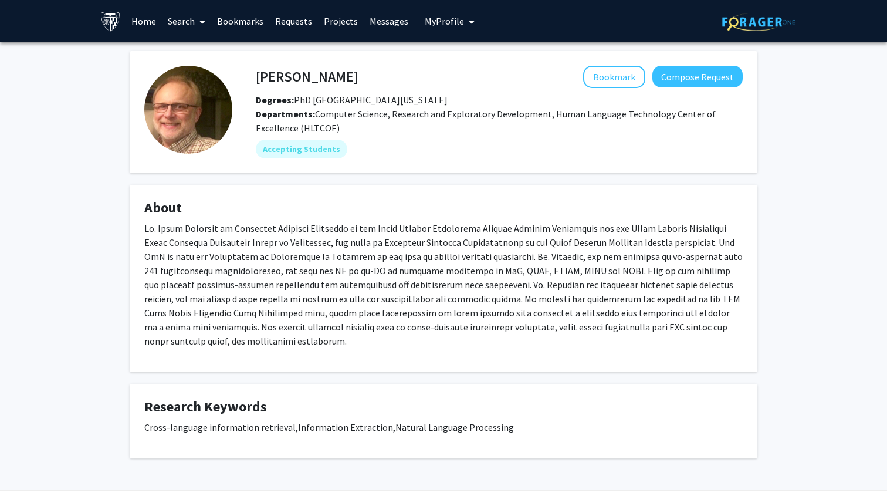
click at [369, 126] on div "Departments: Computer Science, Research and Exploratory Development, Human Lang…" at bounding box center [499, 121] width 487 height 28
click at [454, 212] on h4 "About" at bounding box center [443, 208] width 599 height 17
click at [566, 150] on div "Accepting Students" at bounding box center [500, 148] width 492 height 23
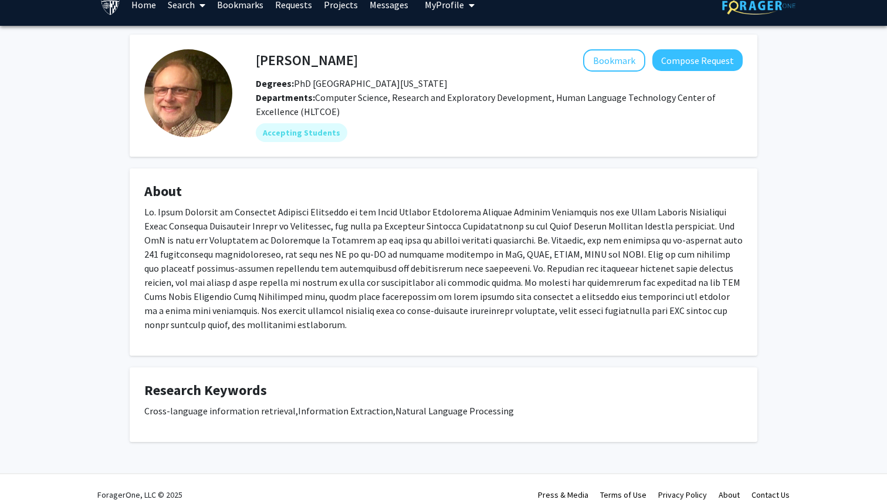
click at [511, 231] on p at bounding box center [443, 268] width 599 height 127
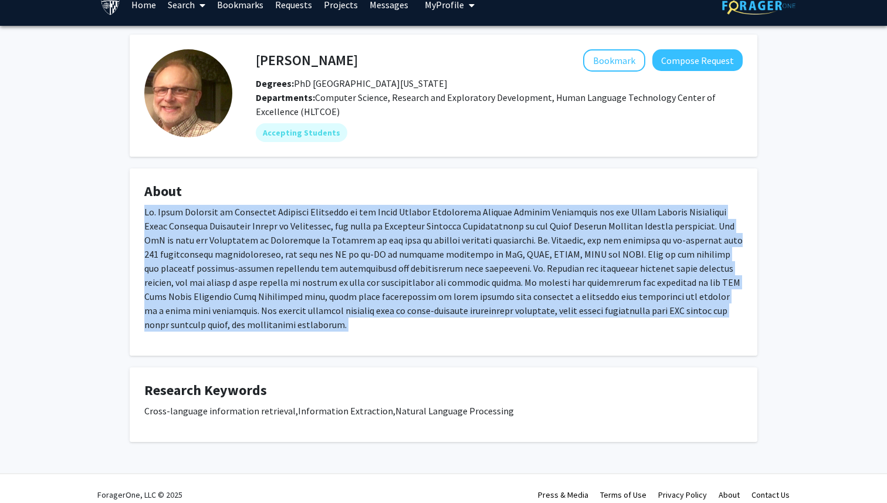
click at [511, 231] on p at bounding box center [443, 268] width 599 height 127
click at [499, 250] on p at bounding box center [443, 268] width 599 height 127
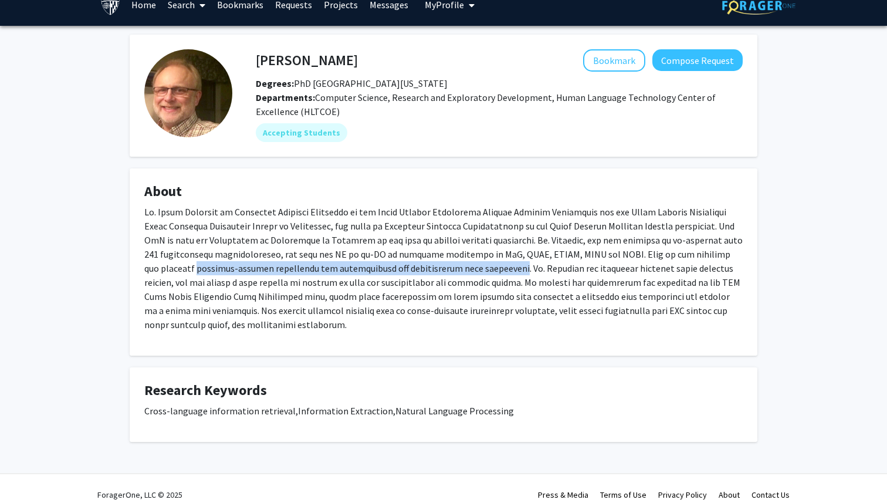
drag, startPoint x: 140, startPoint y: 269, endPoint x: 444, endPoint y: 271, distance: 303.4
click at [444, 271] on fg-card "About" at bounding box center [444, 261] width 628 height 187
copy p "language-neutral techniques for multilingual and translingual text processing"
click at [444, 271] on p at bounding box center [443, 268] width 599 height 127
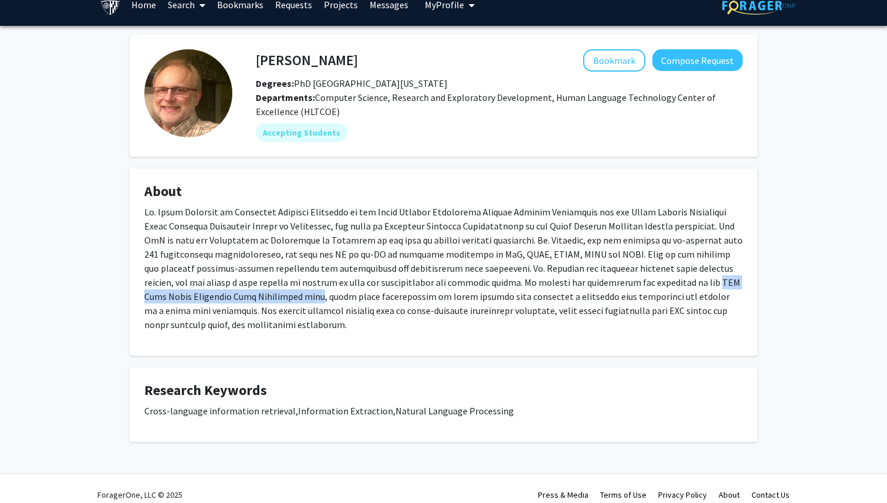
drag, startPoint x: 655, startPoint y: 283, endPoint x: 271, endPoint y: 295, distance: 384.0
click at [271, 295] on p at bounding box center [443, 268] width 599 height 127
copy p "TAC Cold Start Knowledge Base Population task"
click at [271, 295] on p at bounding box center [443, 268] width 599 height 127
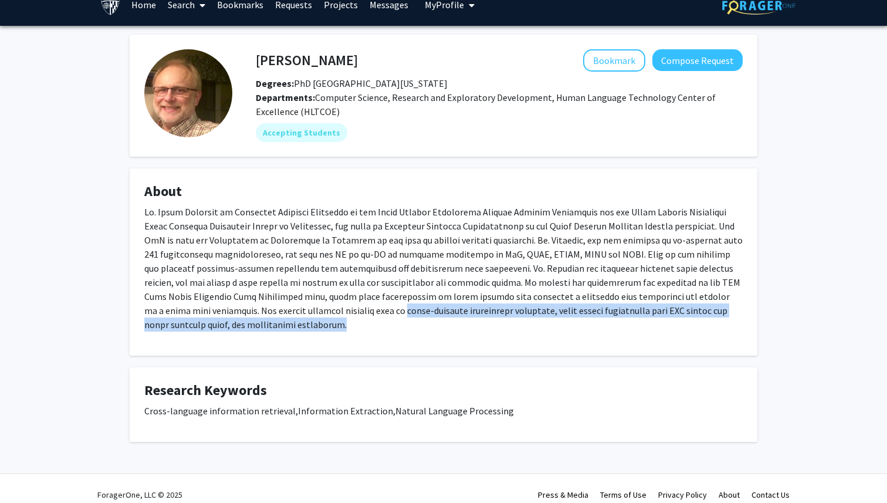
drag, startPoint x: 334, startPoint y: 309, endPoint x: 344, endPoint y: 325, distance: 18.2
click at [344, 325] on p at bounding box center [443, 268] width 599 height 127
copy p "cross-language information retrieval, named entity recognition over OCR output …"
click at [344, 325] on p at bounding box center [443, 268] width 599 height 127
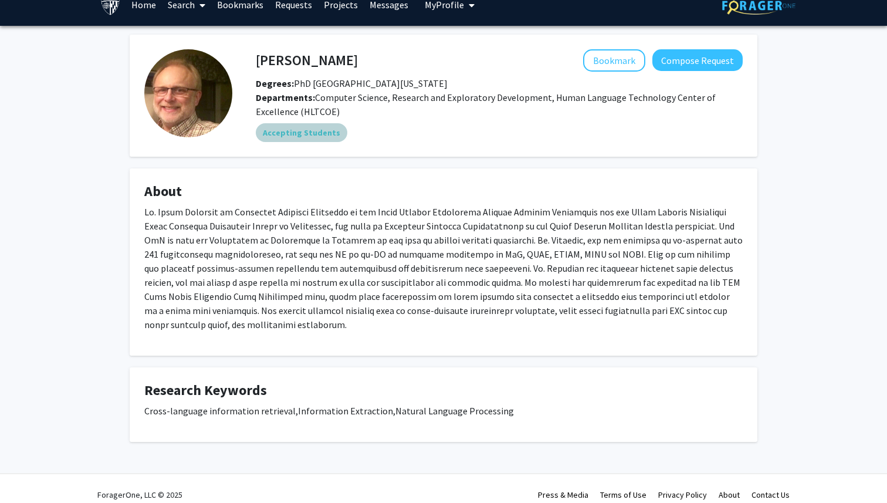
click at [616, 133] on div "Accepting Students" at bounding box center [500, 132] width 492 height 23
click at [547, 148] on fg-card "James Mayfield Bookmark Compose Request Degrees: PhD University of California a…" at bounding box center [444, 96] width 628 height 122
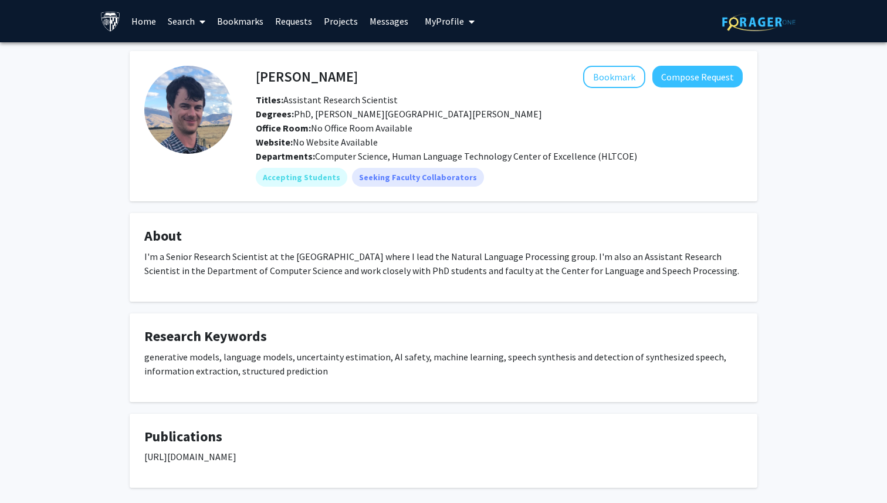
scroll to position [58, 0]
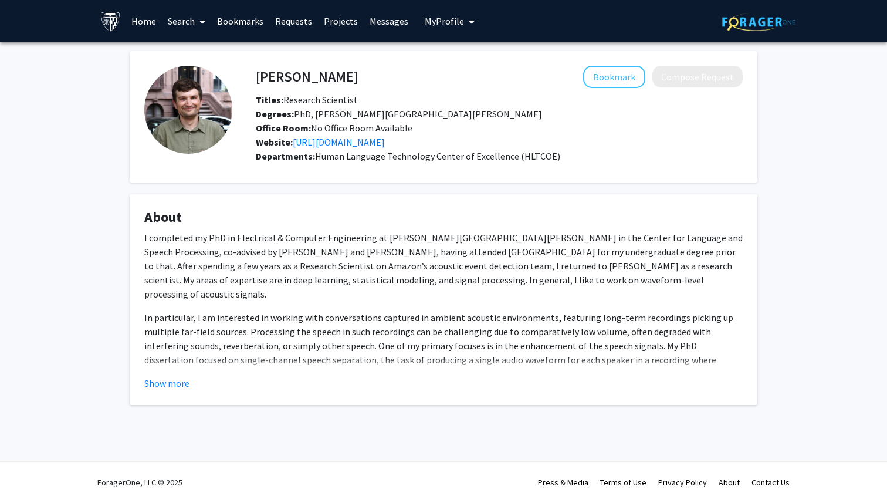
click at [160, 375] on fg-read-more "I completed my PhD in Electrical & Computer Engineering at [PERSON_NAME][GEOGRA…" at bounding box center [443, 311] width 599 height 160
click at [163, 389] on button "Show more" at bounding box center [166, 383] width 45 height 14
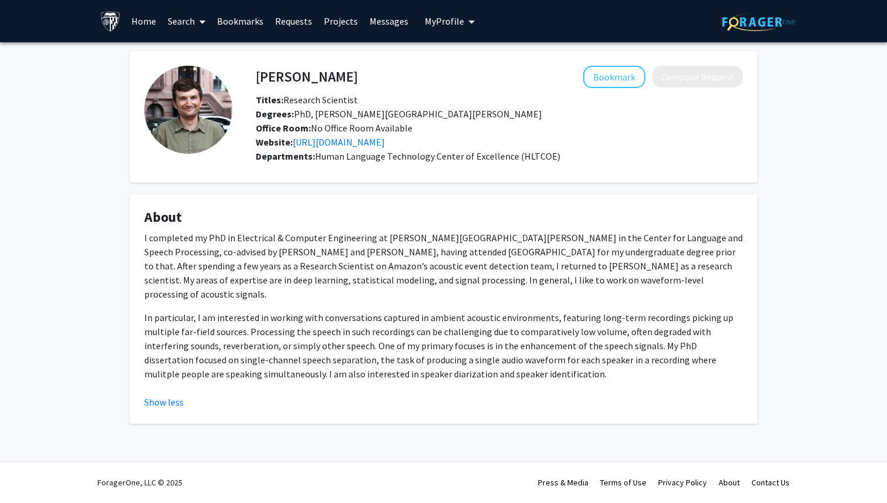
click at [107, 280] on div "[PERSON_NAME] Bookmark Compose Request Titles: Research Scientist Degrees: PhD,…" at bounding box center [443, 252] width 887 height 420
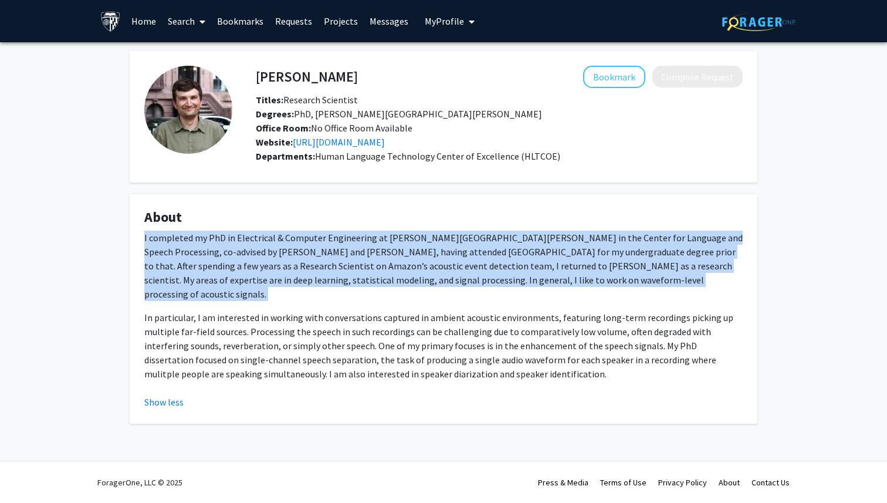
click at [107, 280] on div "[PERSON_NAME] Bookmark Compose Request Titles: Research Scientist Degrees: PhD,…" at bounding box center [443, 252] width 887 height 420
click at [113, 310] on div "[PERSON_NAME] Bookmark Compose Request Titles: Research Scientist Degrees: PhD,…" at bounding box center [443, 252] width 887 height 420
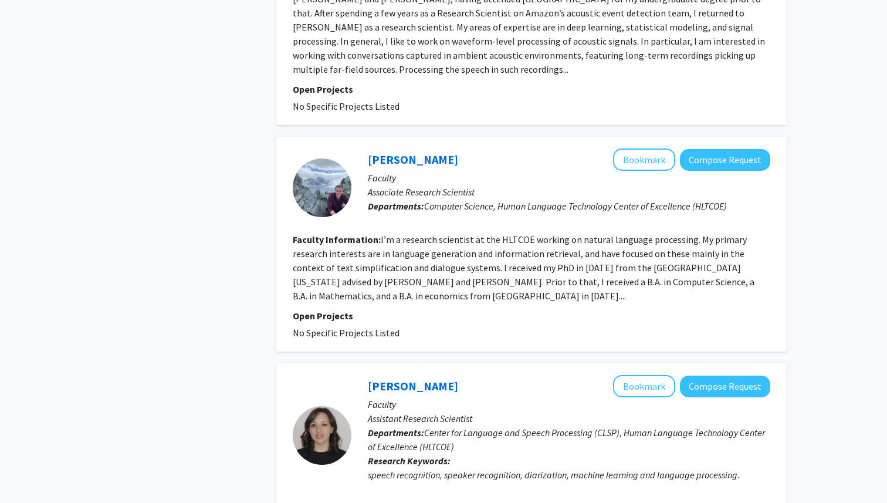
scroll to position [521, 0]
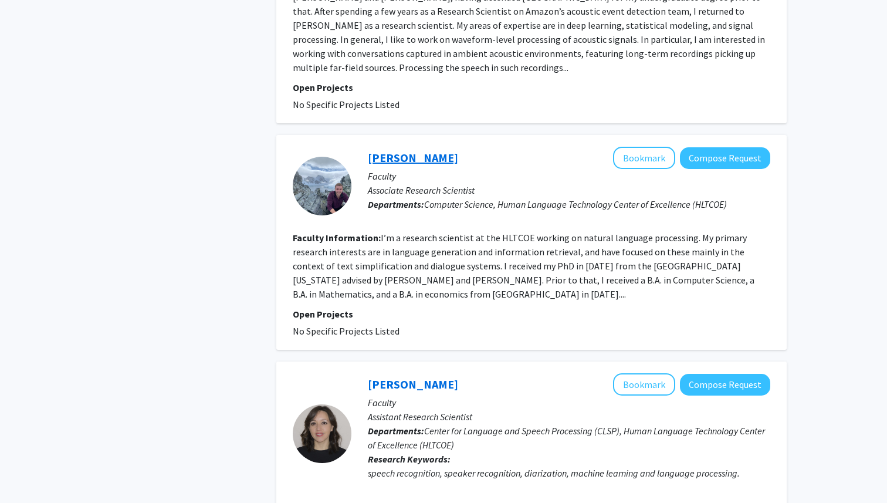
click at [390, 150] on link "[PERSON_NAME]" at bounding box center [413, 157] width 90 height 15
